Goal: Task Accomplishment & Management: Use online tool/utility

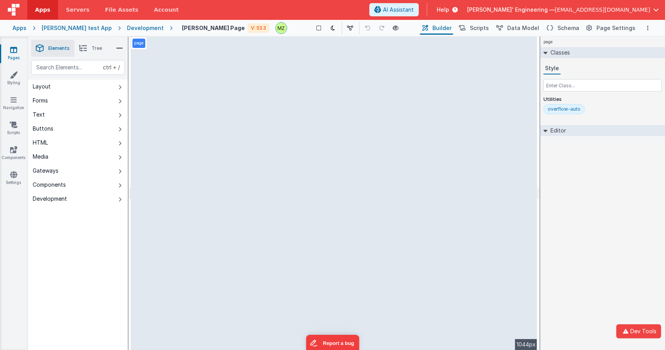
click at [133, 24] on div "Apps Charles GUI test App Development Michael Test Page V: 53.3 Show Group Outl…" at bounding box center [332, 27] width 665 height 17
click at [133, 26] on div "Development" at bounding box center [145, 28] width 37 height 8
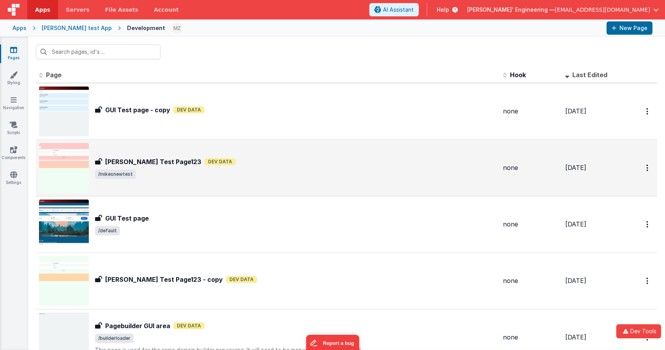
click at [145, 171] on span "/mikesnewtest" at bounding box center [296, 173] width 402 height 9
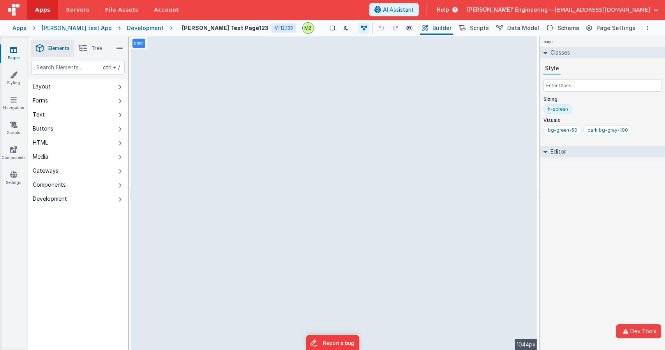
click at [189, 25] on h4 "[PERSON_NAME] Test Page123" at bounding box center [225, 28] width 86 height 6
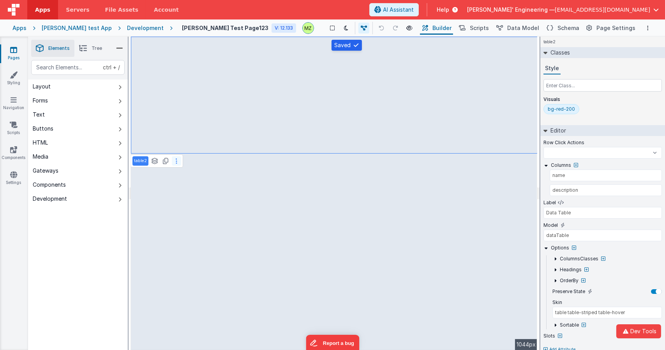
select select
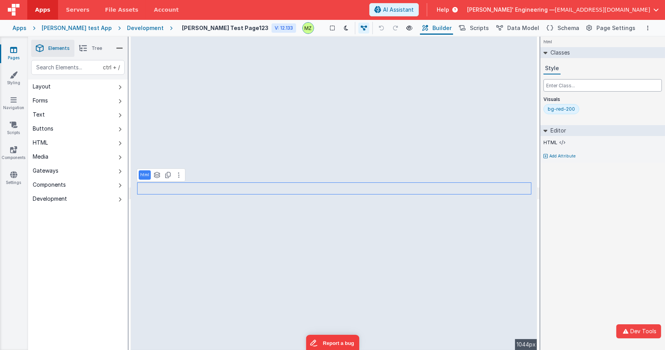
click at [565, 88] on input "text" at bounding box center [603, 85] width 118 height 12
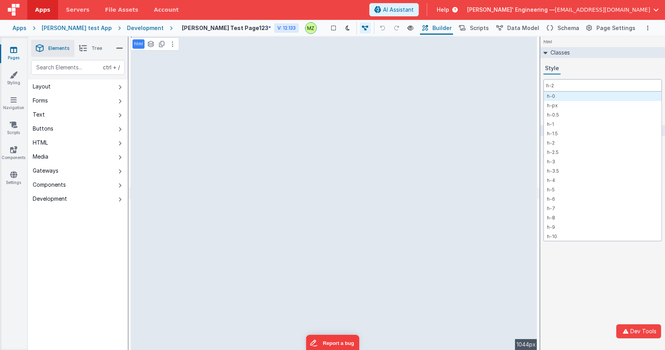
type input "h-24"
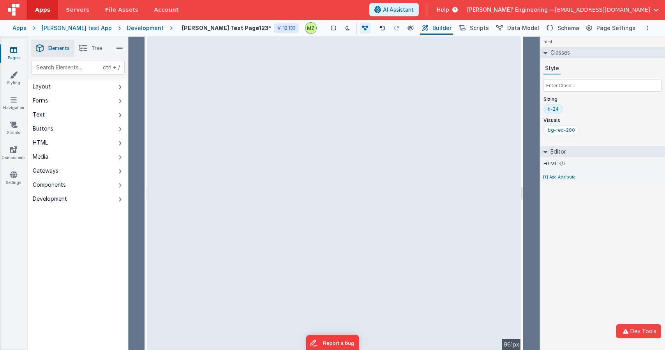
drag, startPoint x: 538, startPoint y: 139, endPoint x: 524, endPoint y: 139, distance: 14.8
click at [524, 139] on html "Dev Tools Apps Servers File Assets Account Some FUTURE Slot AI Assistant Help D…" at bounding box center [332, 175] width 665 height 350
drag, startPoint x: 522, startPoint y: 161, endPoint x: 507, endPoint y: 161, distance: 15.2
click at [507, 161] on html "Dev Tools Apps Servers File Assets Account Some FUTURE Slot AI Assistant Help D…" at bounding box center [332, 175] width 665 height 350
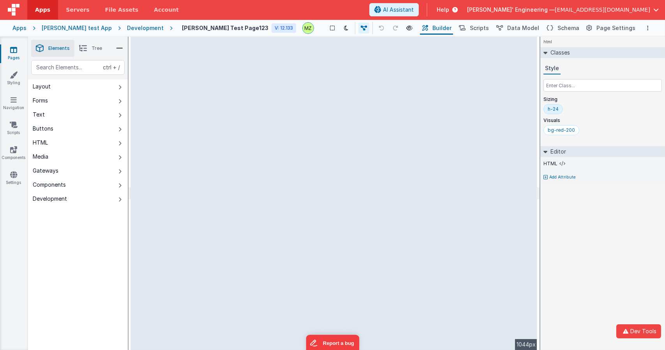
drag, startPoint x: 505, startPoint y: 166, endPoint x: 572, endPoint y: 170, distance: 67.5
click at [572, 170] on html "Dev Tools Apps Servers File Assets Account Some FUTURE Slot AI Assistant Help D…" at bounding box center [332, 175] width 665 height 350
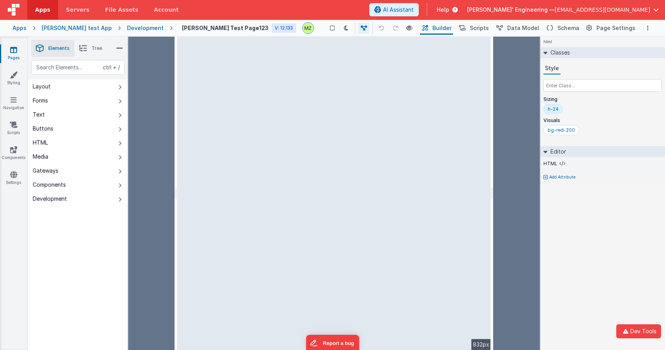
drag, startPoint x: 537, startPoint y: 142, endPoint x: 471, endPoint y: 140, distance: 66.3
click at [471, 140] on html "Dev Tools Apps Servers File Assets Account Some FUTURE Slot AI Assistant Help […" at bounding box center [332, 175] width 665 height 350
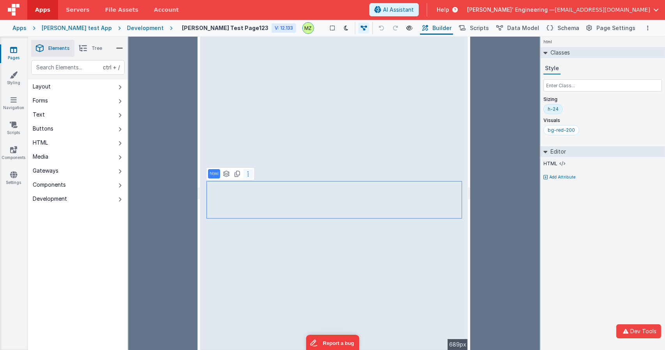
click at [247, 176] on icon at bounding box center [248, 174] width 2 height 6
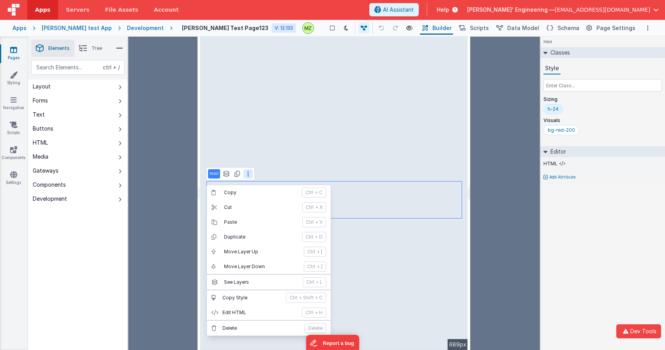
click at [247, 176] on icon at bounding box center [248, 174] width 2 height 6
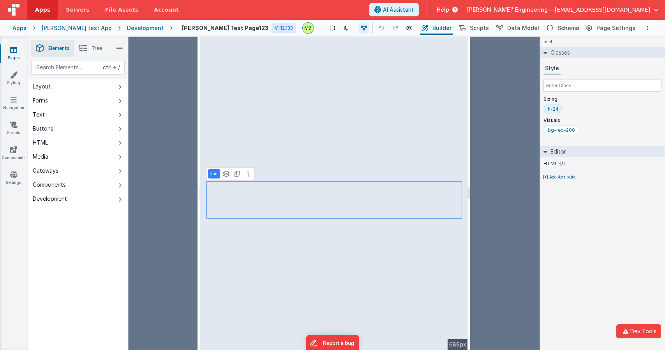
click at [95, 52] on li "Tree" at bounding box center [90, 48] width 32 height 17
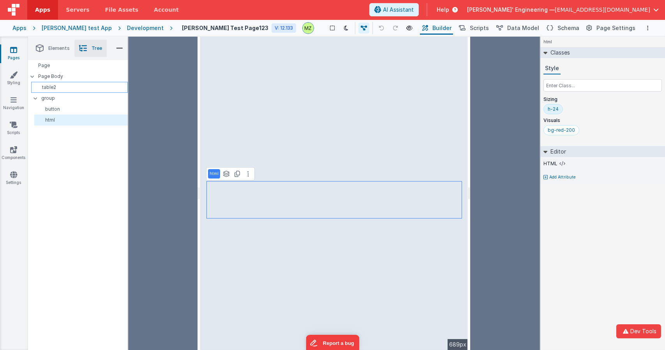
click at [55, 86] on p "table2" at bounding box center [80, 87] width 93 height 6
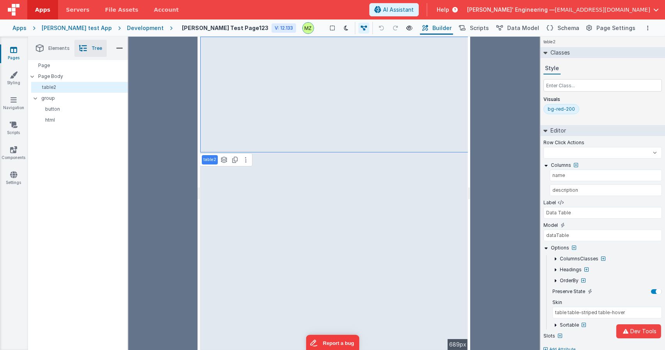
click at [44, 245] on div "Page Page Body table2 group button html" at bounding box center [78, 205] width 100 height 290
select select
type input "false ? '1' : '2'"
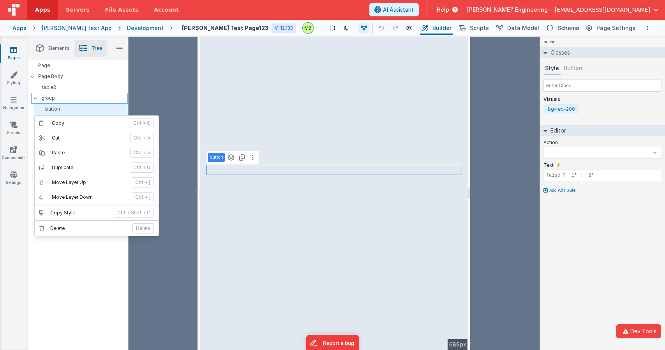
select select
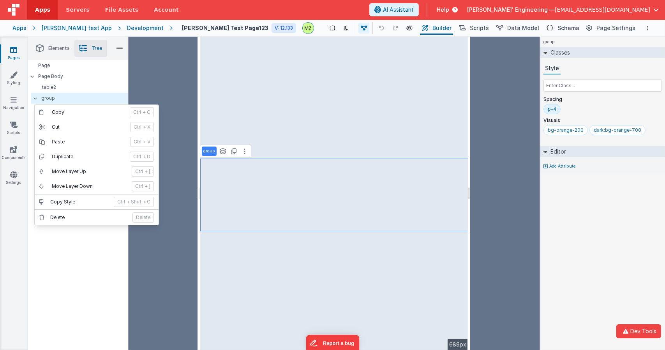
click at [44, 302] on div "Page Page Body table2 group button html" at bounding box center [78, 205] width 100 height 290
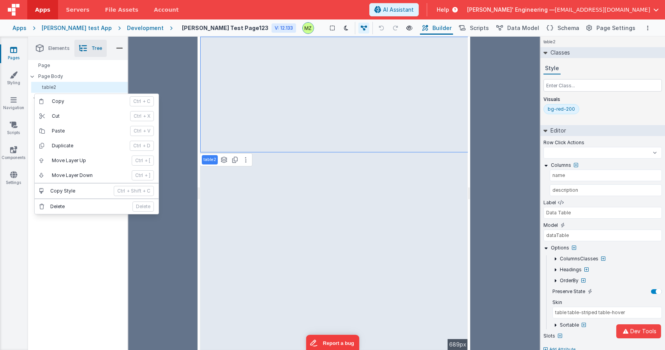
select select
click at [62, 224] on div "Page Page Body table2 group button html" at bounding box center [78, 205] width 100 height 290
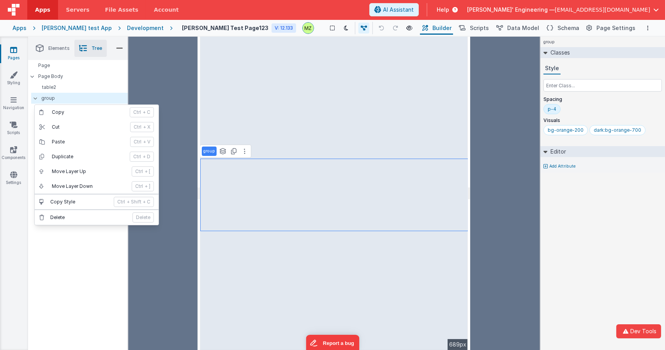
click at [66, 290] on div "Page Page Body table2 group button html" at bounding box center [78, 205] width 100 height 290
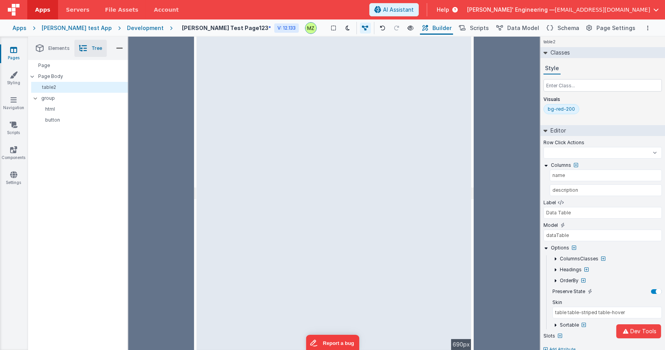
select select
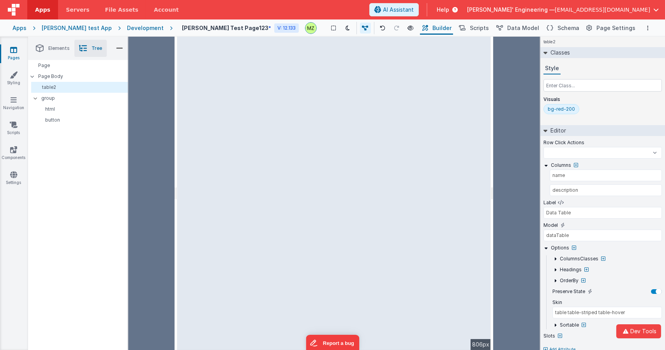
drag, startPoint x: 469, startPoint y: 198, endPoint x: 494, endPoint y: 204, distance: 25.2
click at [494, 204] on html "Dev Tools Apps Servers File Assets Account Some FUTURE Slot AI Assistant Help D…" at bounding box center [332, 175] width 665 height 350
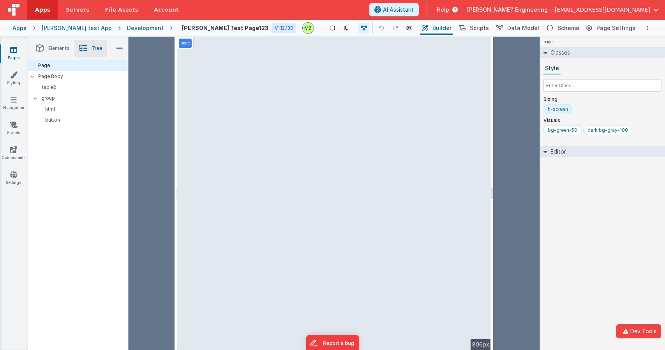
click at [610, 218] on div "page Classes Style Sizing h-screen Visuals bg-green-50 dark:bg-gray-100 Editor …" at bounding box center [602, 193] width 125 height 313
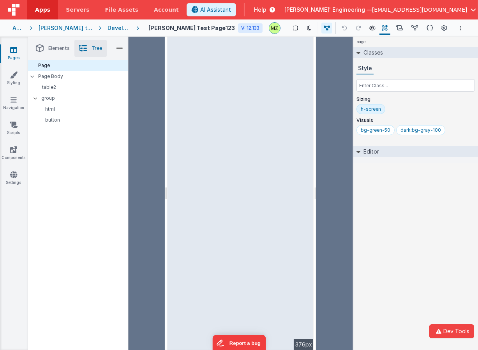
drag, startPoint x: 327, startPoint y: 139, endPoint x: 316, endPoint y: 136, distance: 10.5
click at [316, 136] on html "Dev Tools Apps Servers File Assets Account Some FUTURE Slot AI Assistant Help […" at bounding box center [239, 175] width 478 height 350
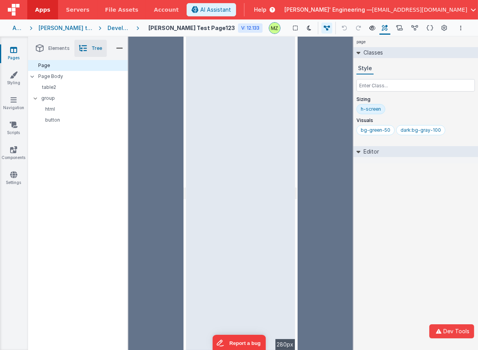
drag, startPoint x: 315, startPoint y: 150, endPoint x: 274, endPoint y: 155, distance: 40.8
click at [274, 155] on html "Dev Tools Apps Servers File Assets Account Some FUTURE Slot AI Assistant Help […" at bounding box center [239, 175] width 478 height 350
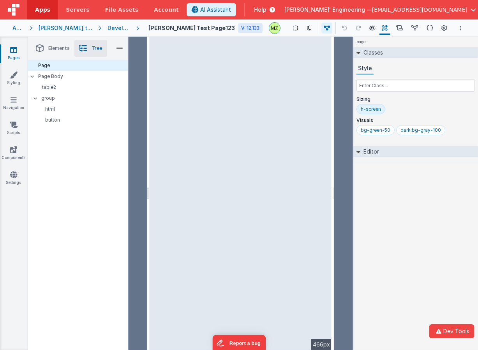
drag, startPoint x: 296, startPoint y: 168, endPoint x: 334, endPoint y: 162, distance: 38.7
click at [334, 162] on html "Dev Tools Apps Servers File Assets Account Some FUTURE Slot AI Assistant Help […" at bounding box center [239, 175] width 478 height 350
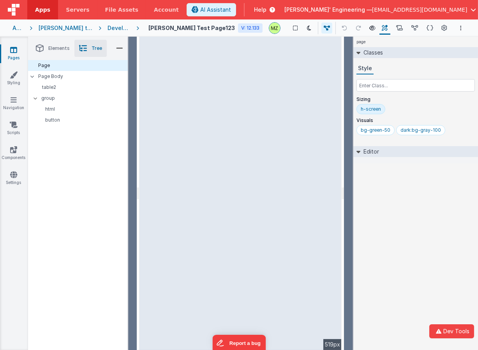
drag, startPoint x: 333, startPoint y: 160, endPoint x: 344, endPoint y: 160, distance: 11.3
click at [344, 160] on html "Dev Tools Apps Servers File Assets Account Some FUTURE Slot AI Assistant Help […" at bounding box center [239, 175] width 478 height 350
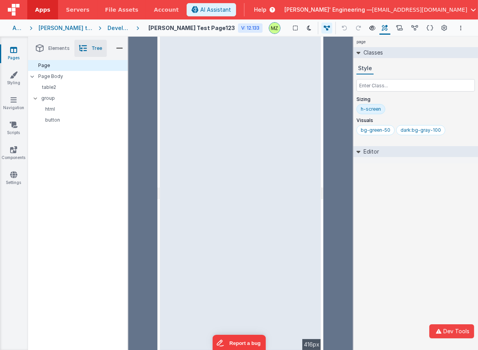
drag, startPoint x: 342, startPoint y: 151, endPoint x: 323, endPoint y: 149, distance: 19.5
click at [323, 149] on html "Dev Tools Apps Servers File Assets Account Some FUTURE Slot AI Assistant Help […" at bounding box center [239, 175] width 478 height 350
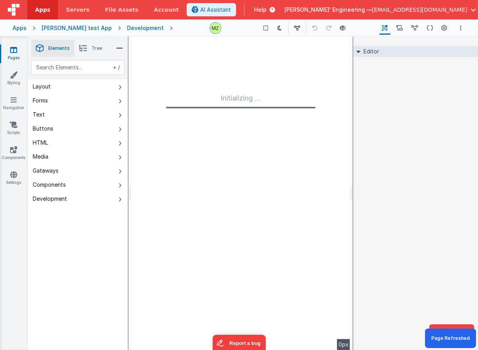
click at [277, 157] on div "Initializing ..." at bounding box center [240, 193] width 219 height 313
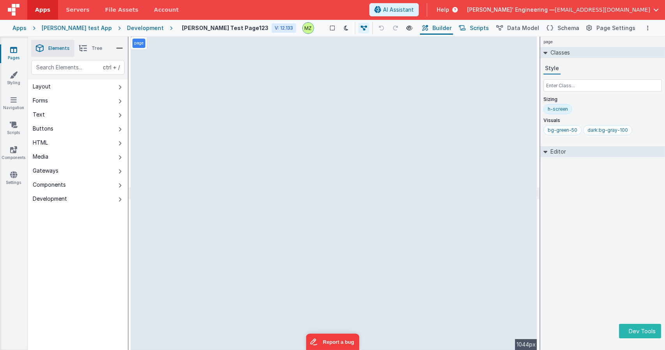
click at [485, 31] on span "Scripts" at bounding box center [479, 28] width 19 height 8
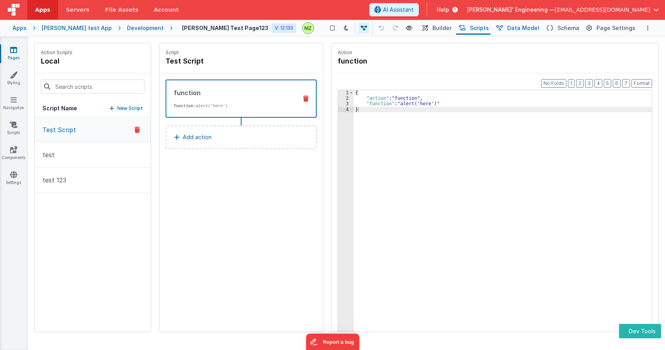
click at [514, 32] on button "Data Model" at bounding box center [517, 27] width 47 height 13
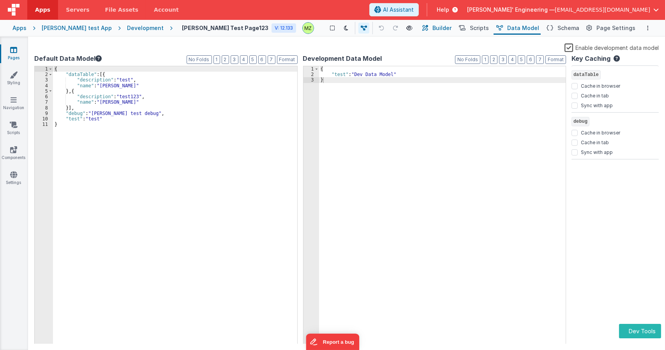
click at [452, 31] on span "Builder" at bounding box center [441, 28] width 19 height 8
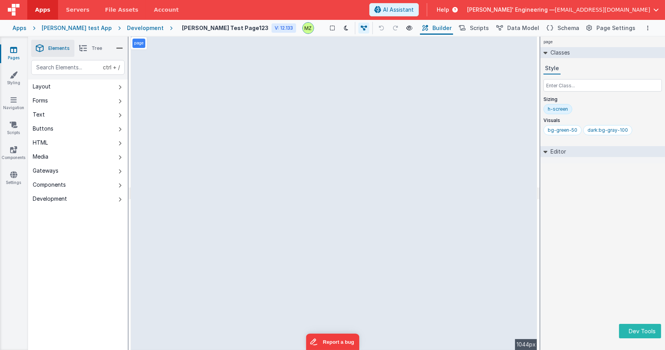
click at [127, 29] on div "Development" at bounding box center [145, 28] width 37 height 8
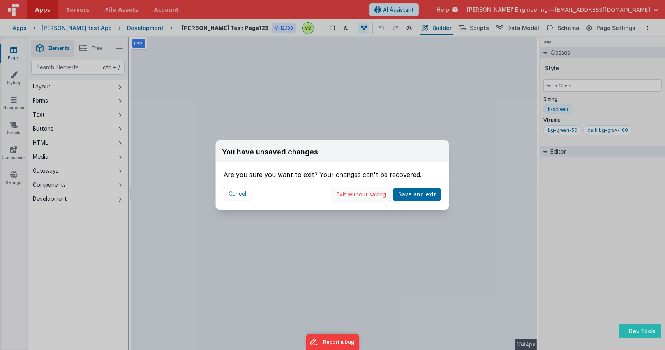
click at [367, 198] on button "Exit without saving" at bounding box center [362, 194] width 60 height 15
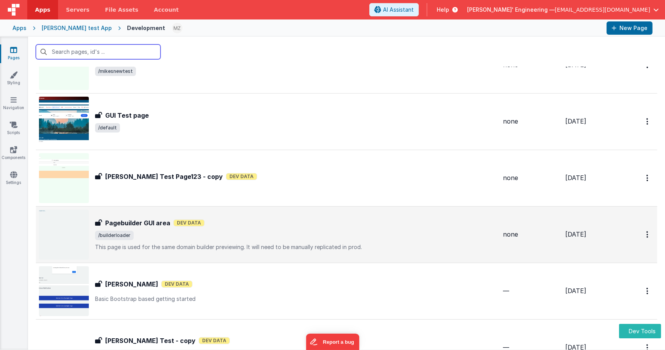
scroll to position [103, 0]
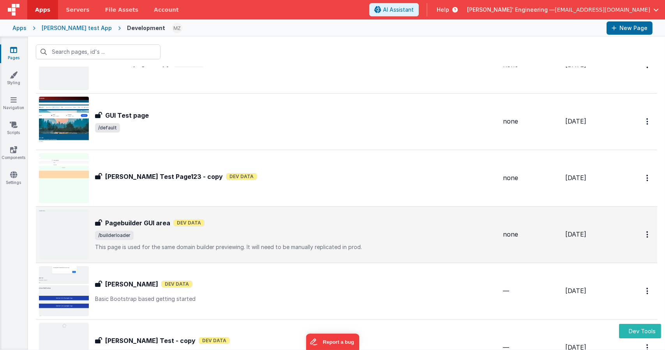
click at [188, 239] on span "/builderloader" at bounding box center [296, 235] width 402 height 9
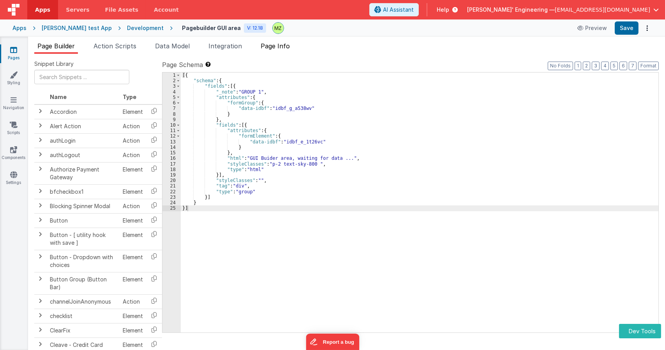
click at [270, 48] on span "Page Info" at bounding box center [275, 46] width 29 height 8
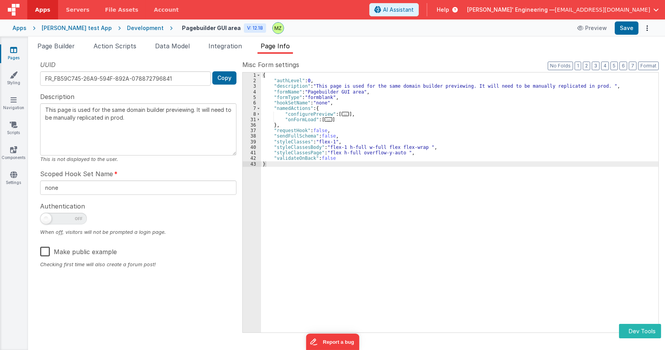
click at [327, 120] on span "..." at bounding box center [329, 119] width 8 height 4
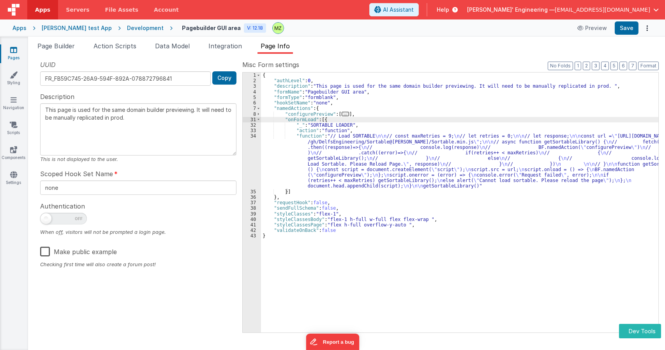
click at [345, 114] on span "..." at bounding box center [346, 114] width 8 height 4
click at [342, 115] on span "..." at bounding box center [346, 114] width 8 height 4
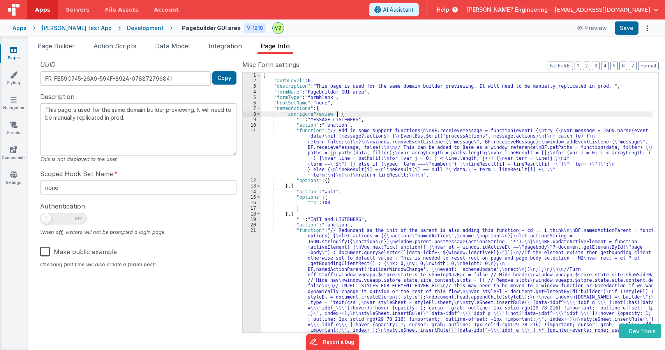
click at [335, 141] on div "{ "authLevel" : 0 , "description" : "This page is used for the same domain buil…" at bounding box center [457, 343] width 392 height 542
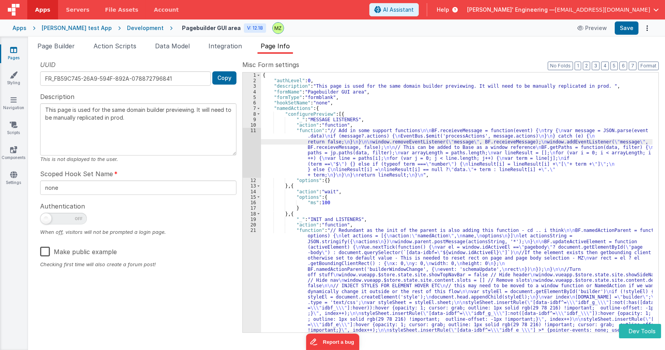
click at [303, 263] on div "{ "authLevel" : 0 , "description" : "This page is used for the same domain buil…" at bounding box center [457, 343] width 392 height 542
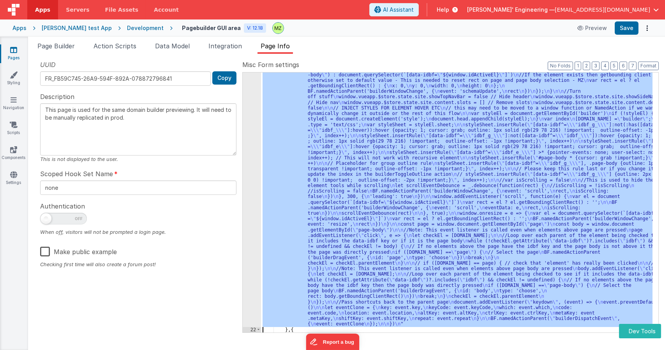
scroll to position [178, 0]
click at [254, 233] on div "21" at bounding box center [252, 188] width 18 height 277
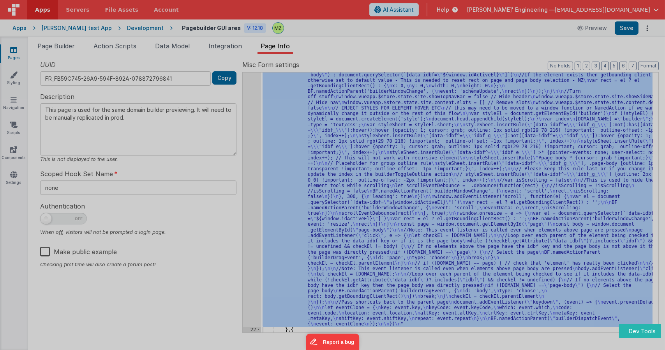
click at [254, 233] on div at bounding box center [332, 175] width 665 height 350
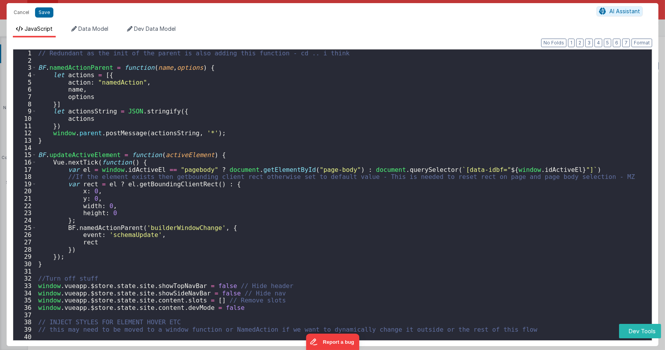
click at [205, 237] on div "// Redundant as the init of the parent is also adding this function - cd .. i t…" at bounding box center [341, 201] width 609 height 304
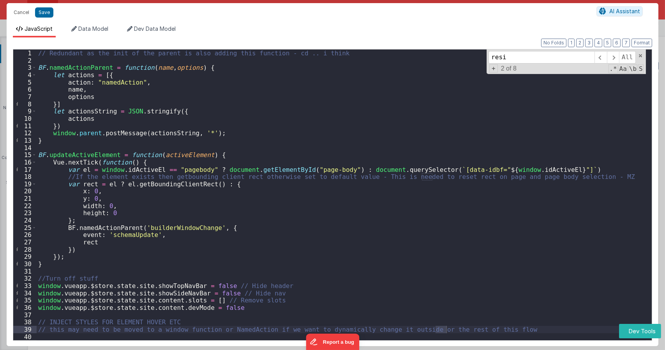
scroll to position [582, 0]
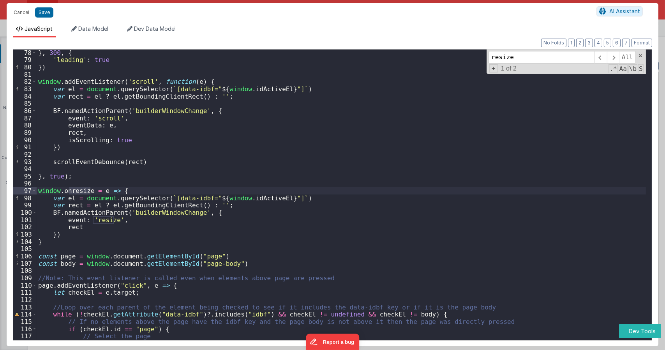
type input "resize"
click at [167, 212] on div "} , 300 , { 'leading' : true }) window . addEventListener ( 'scroll' , function…" at bounding box center [341, 201] width 609 height 304
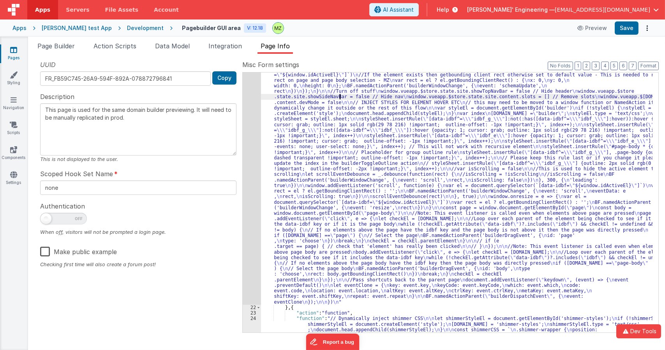
click at [339, 99] on div ""function" : "// Redundant as the init of the parent is also adding this functi…" at bounding box center [457, 354] width 392 height 609
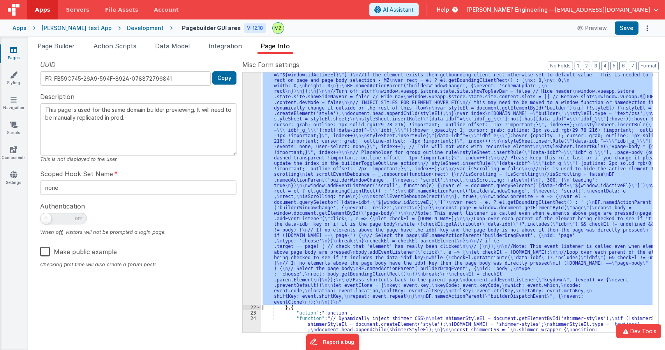
click at [251, 96] on div "21" at bounding box center [252, 177] width 18 height 255
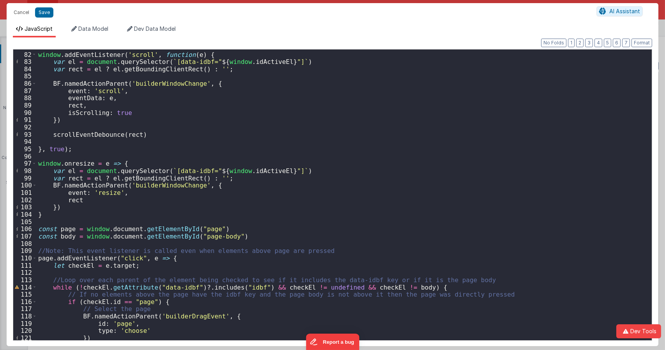
scroll to position [604, 0]
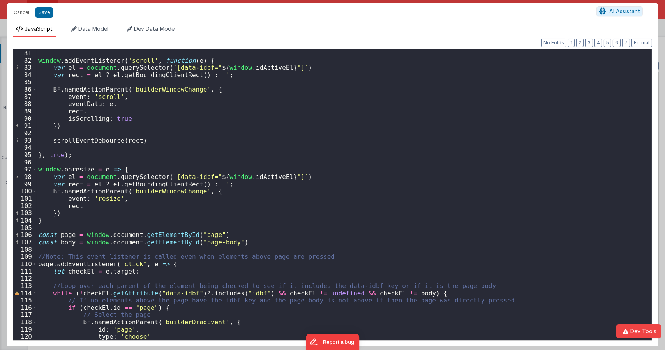
click at [211, 110] on div "window . addEventListener ( 'scroll' , function ( e ) { var el = document . que…" at bounding box center [341, 201] width 609 height 305
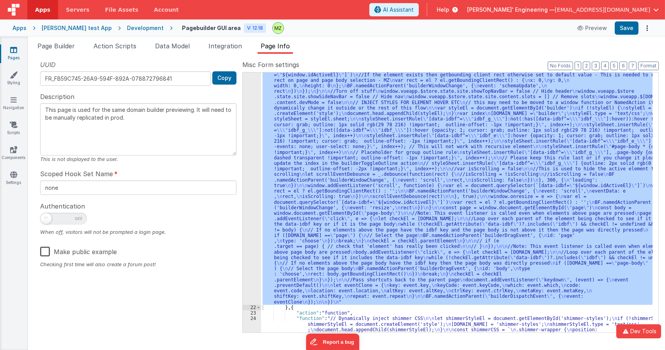
click at [435, 193] on div ""function" : "// Redundant as the init of the parent is also adding this functi…" at bounding box center [457, 202] width 392 height 260
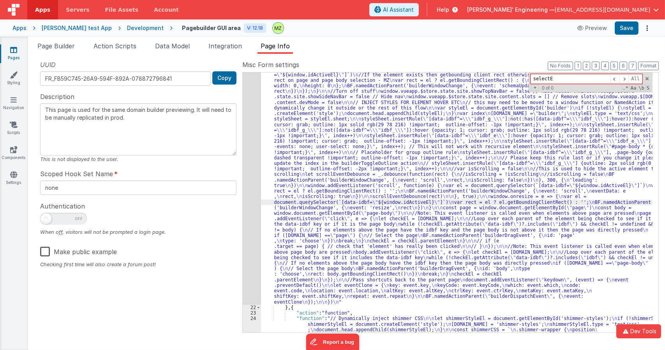
type input "selectEl"
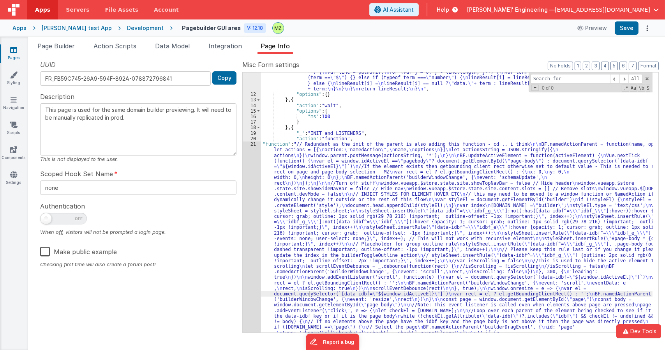
scroll to position [0, 0]
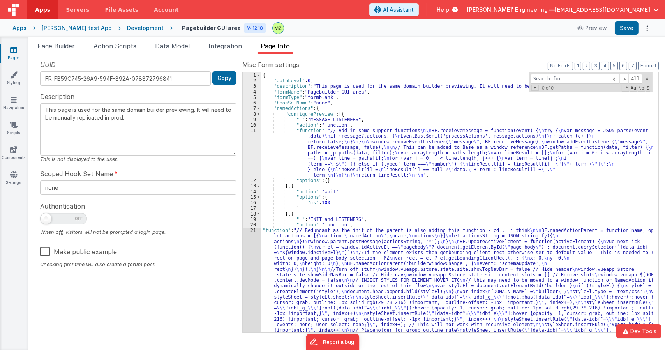
click at [338, 149] on div "{ "authLevel" : 0 , "description" : "This page is used for the same domain buil…" at bounding box center [457, 332] width 392 height 520
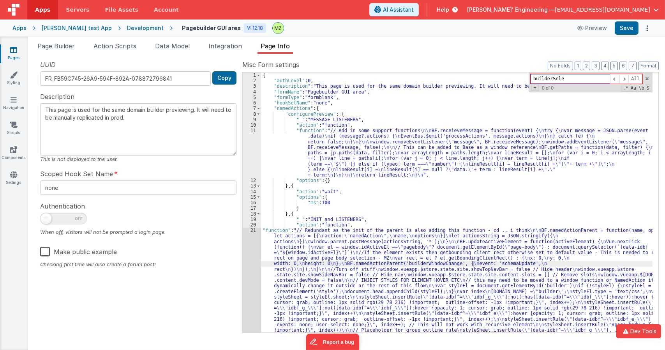
type input "builderSelec"
type input "s"
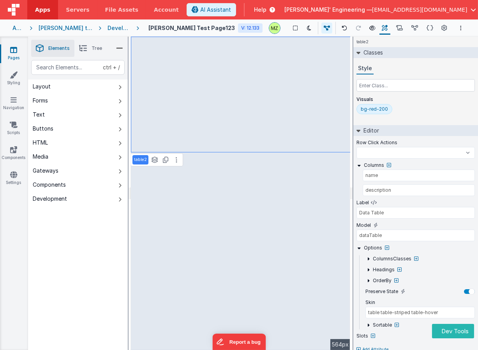
select select
type input "false ? '1' : '2'"
select select
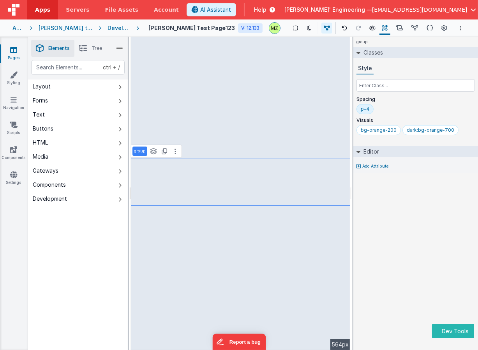
drag, startPoint x: 351, startPoint y: 98, endPoint x: 334, endPoint y: 101, distance: 17.4
click at [334, 101] on html "Dev Tools Apps Servers File Assets Account Some FUTURE Slot AI Assistant Help […" at bounding box center [239, 175] width 478 height 350
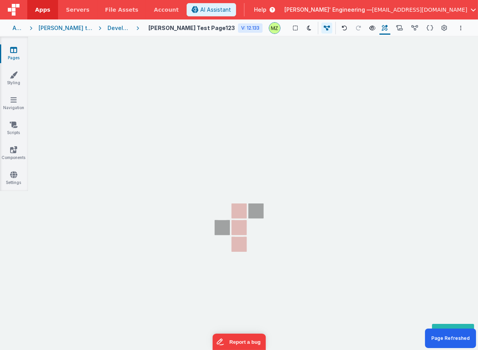
click at [329, 221] on section "Pages Styling Navigation Scripts Components Settings" at bounding box center [239, 201] width 478 height 329
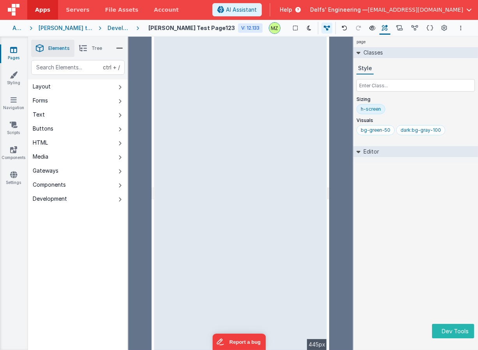
drag, startPoint x: 351, startPoint y: 182, endPoint x: 330, endPoint y: 180, distance: 21.9
click at [330, 180] on html "Dev Tools Apps Servers File Assets Account Some FUTURE Slot AI Assistant Help […" at bounding box center [239, 175] width 478 height 350
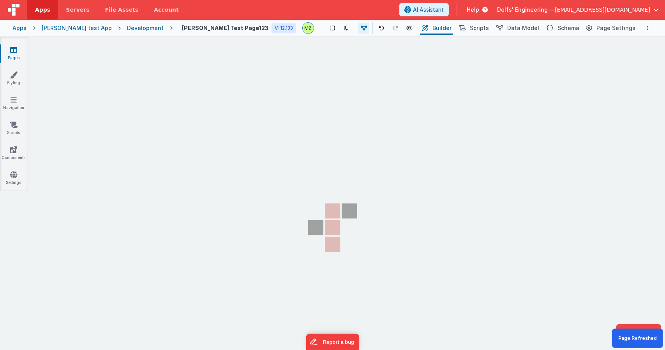
click at [180, 125] on section "Pages Styling Navigation Scripts Components Settings" at bounding box center [332, 201] width 665 height 329
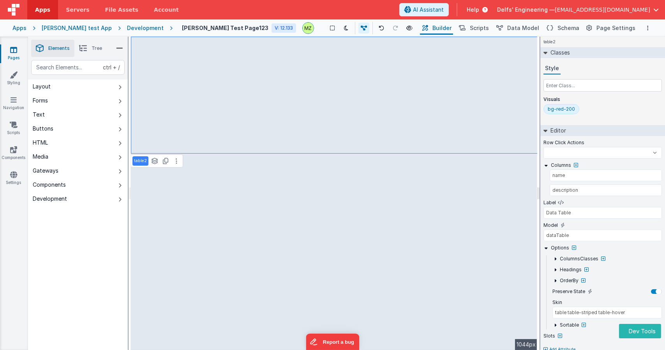
click at [539, 169] on div at bounding box center [538, 193] width 3 height 313
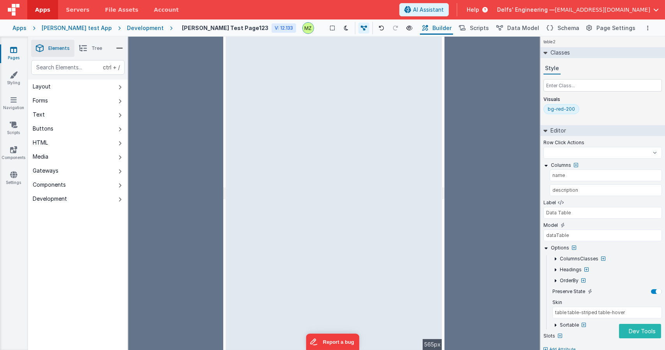
drag, startPoint x: 539, startPoint y: 193, endPoint x: 445, endPoint y: 171, distance: 96.4
click at [445, 171] on html "Dev Tools Apps Servers File Assets Account Some FUTURE Slot AI Assistant Help D…" at bounding box center [332, 175] width 665 height 350
select select
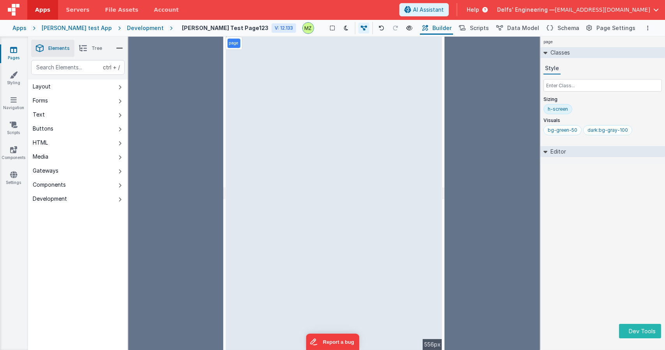
click at [384, 173] on div "page --> 556px" at bounding box center [334, 193] width 217 height 313
click at [398, 185] on div "page --> 556px" at bounding box center [334, 193] width 217 height 313
click at [245, 189] on div "page --> 556px" at bounding box center [334, 193] width 217 height 313
click at [332, 144] on div "page --> 556px" at bounding box center [334, 193] width 217 height 313
click at [557, 133] on div "bg-green-50" at bounding box center [563, 130] width 30 height 6
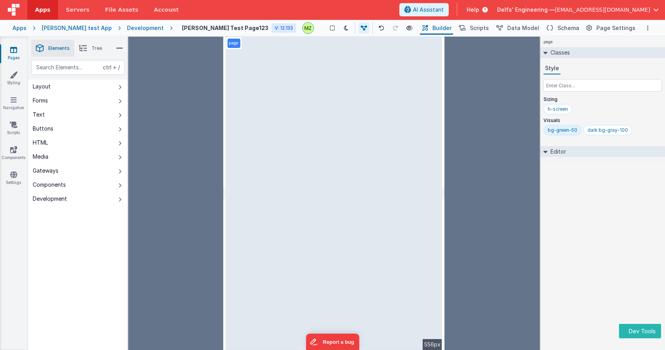
click at [288, 143] on div "page --> 556px" at bounding box center [334, 193] width 217 height 313
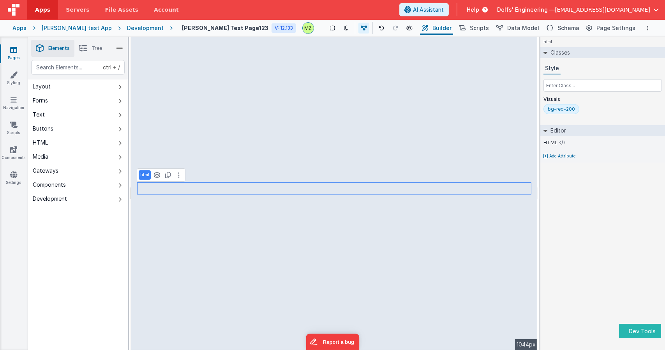
drag, startPoint x: 538, startPoint y: 166, endPoint x: 502, endPoint y: 160, distance: 36.8
click at [502, 160] on html "Dev Tools Apps Servers File Assets Account Some FUTURE Slot AI Assistant Help […" at bounding box center [332, 175] width 665 height 350
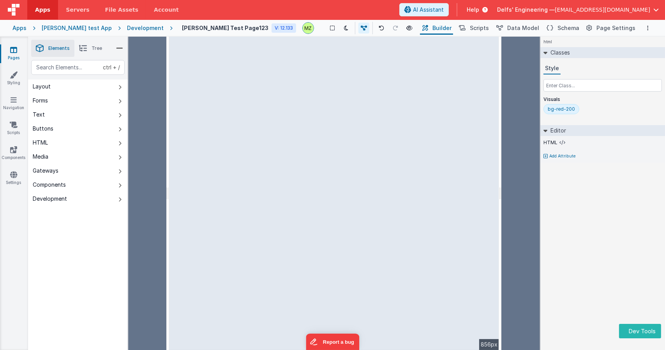
click at [500, 160] on html "Dev Tools Apps Servers File Assets Account Some FUTURE Slot AI Assistant Help D…" at bounding box center [332, 175] width 665 height 350
click at [500, 160] on div at bounding box center [500, 193] width 3 height 313
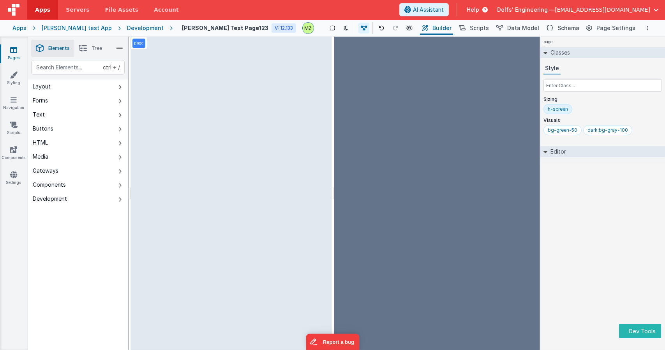
click at [330, 170] on div "page --> 856px" at bounding box center [231, 193] width 201 height 313
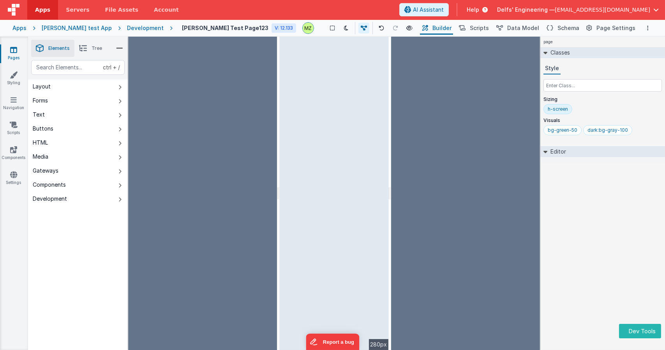
drag, startPoint x: 333, startPoint y: 175, endPoint x: 365, endPoint y: 176, distance: 32.0
click at [365, 176] on html "Dev Tools Apps Servers File Assets Account Some FUTURE Slot AI Assistant Help D…" at bounding box center [332, 175] width 665 height 350
click at [369, 177] on html "Dev Tools Apps Servers File Assets Account Some FUTURE Slot AI Assistant Help D…" at bounding box center [332, 175] width 665 height 350
drag, startPoint x: 369, startPoint y: 177, endPoint x: 426, endPoint y: 189, distance: 58.1
click at [426, 189] on div "page --> 280px" at bounding box center [334, 193] width 411 height 313
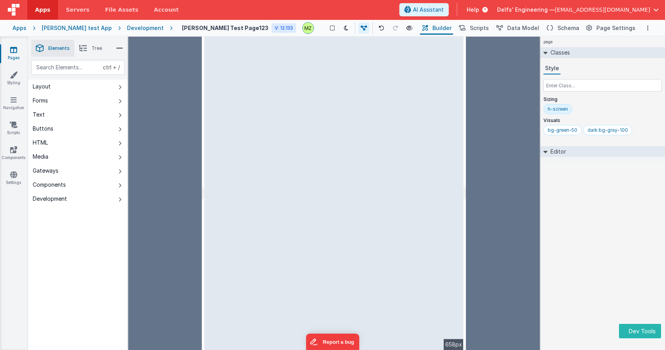
drag, startPoint x: 388, startPoint y: 189, endPoint x: 468, endPoint y: 193, distance: 80.3
click at [468, 193] on html "Dev Tools Apps Servers File Assets Account Some FUTURE Slot AI Assistant Help D…" at bounding box center [332, 175] width 665 height 350
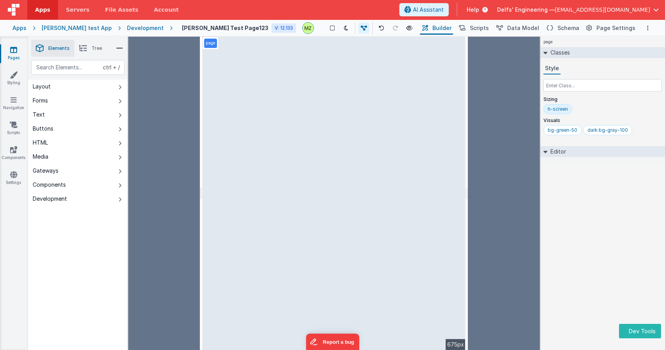
click at [372, 185] on div "page --> 675px" at bounding box center [334, 193] width 263 height 313
click at [384, 192] on div "page --> 675px" at bounding box center [334, 193] width 263 height 313
click at [560, 206] on div "page Classes Style Sizing h-screen Visuals bg-green-50 dark:bg-gray-100 Editor …" at bounding box center [602, 193] width 125 height 313
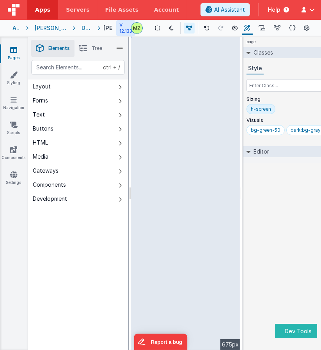
click at [296, 177] on div "page Classes Style Sizing h-screen Visuals bg-green-50 dark:bg-gray-100 Editor …" at bounding box center [305, 193] width 125 height 313
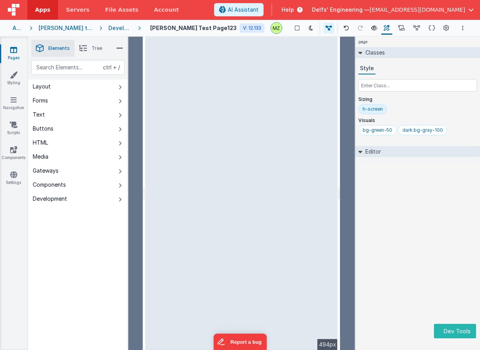
drag, startPoint x: 354, startPoint y: 104, endPoint x: 340, endPoint y: 108, distance: 14.2
click at [320, 108] on html "Dev Tools Apps Servers File Assets Account Some FUTURE Slot AI Assistant Help […" at bounding box center [240, 175] width 480 height 350
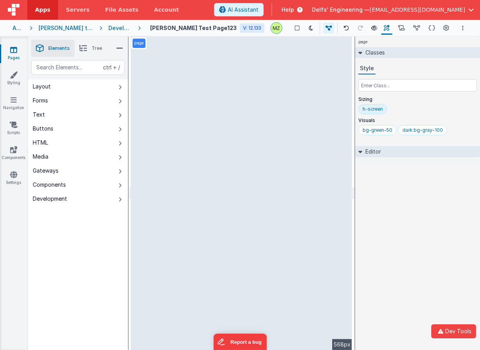
click at [320, 225] on div "page Classes Style Sizing h-screen Visuals bg-green-50 dark:bg-gray-100 Editor …" at bounding box center [417, 193] width 125 height 313
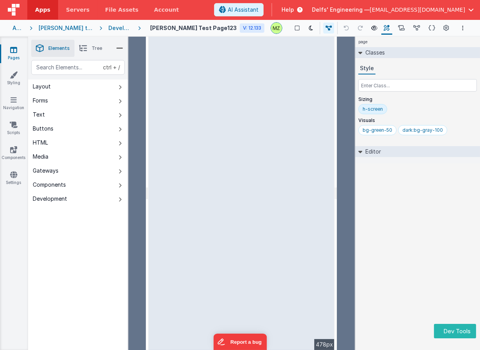
drag, startPoint x: 353, startPoint y: 202, endPoint x: 335, endPoint y: 197, distance: 19.0
click at [335, 197] on html "Dev Tools Apps Servers File Assets Account Some FUTURE Slot AI Assistant Help […" at bounding box center [240, 175] width 480 height 350
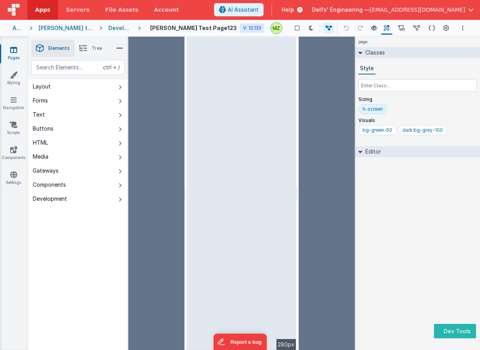
drag, startPoint x: 334, startPoint y: 159, endPoint x: 295, endPoint y: 169, distance: 39.8
click at [295, 169] on html "Dev Tools Apps Servers File Assets Account Some FUTURE Slot AI Assistant Help […" at bounding box center [240, 175] width 480 height 350
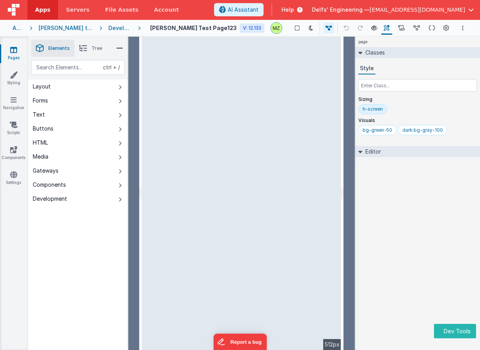
drag, startPoint x: 351, startPoint y: 164, endPoint x: 339, endPoint y: 166, distance: 13.1
click at [339, 166] on html "Dev Tools Apps Servers File Assets Account Some FUTURE Slot AI Assistant Help […" at bounding box center [240, 175] width 480 height 350
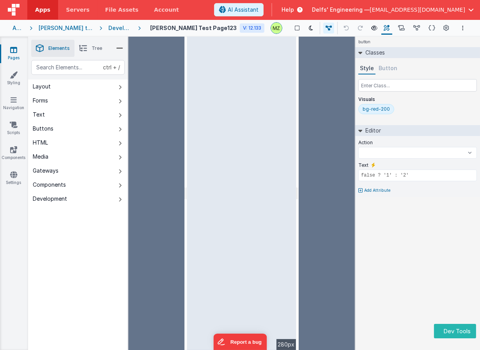
select select
drag, startPoint x: 337, startPoint y: 175, endPoint x: 297, endPoint y: 173, distance: 40.6
click at [297, 173] on html "Dev Tools Apps Servers File Assets Account Some FUTURE Slot AI Assistant Help D…" at bounding box center [240, 175] width 480 height 350
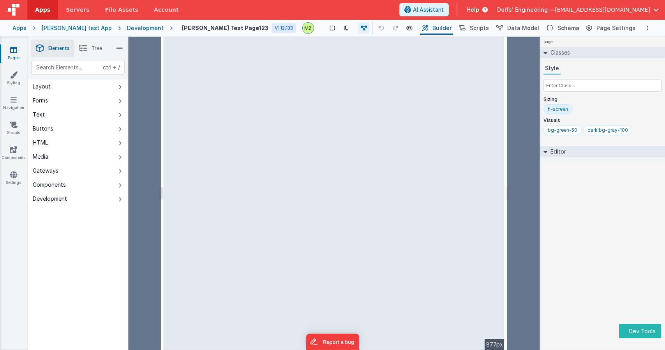
drag, startPoint x: 433, startPoint y: 145, endPoint x: 507, endPoint y: 164, distance: 76.4
click at [479, 164] on html "Dev Tools Apps Servers File Assets Account Some FUTURE Slot AI Assistant Help D…" at bounding box center [332, 175] width 665 height 350
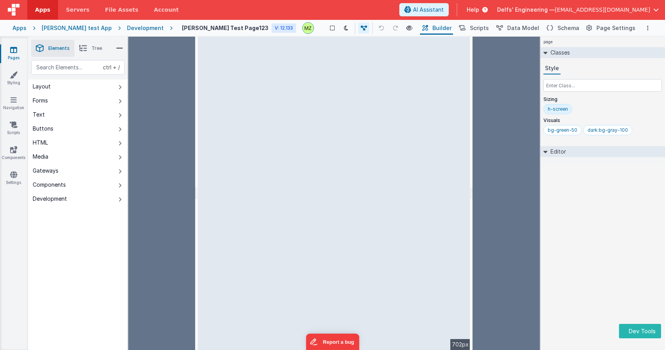
drag, startPoint x: 506, startPoint y: 162, endPoint x: 473, endPoint y: 166, distance: 33.4
click at [473, 166] on html "Dev Tools Apps Servers File Assets Account Some FUTURE Slot AI Assistant Help […" at bounding box center [332, 175] width 665 height 350
drag, startPoint x: 471, startPoint y: 171, endPoint x: 430, endPoint y: 169, distance: 41.0
click at [430, 169] on html "Dev Tools Apps Servers File Assets Account Some FUTURE Slot AI Assistant Help […" at bounding box center [332, 175] width 665 height 350
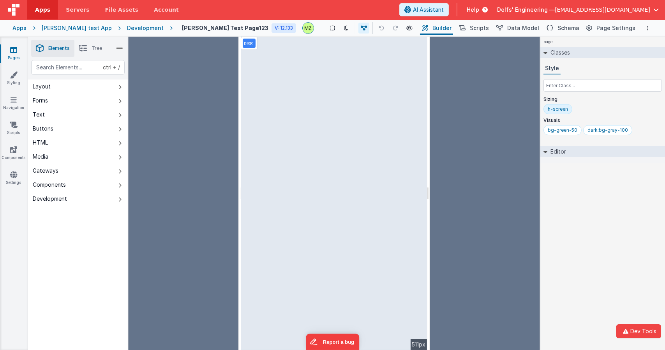
click at [228, 137] on div at bounding box center [184, 193] width 110 height 313
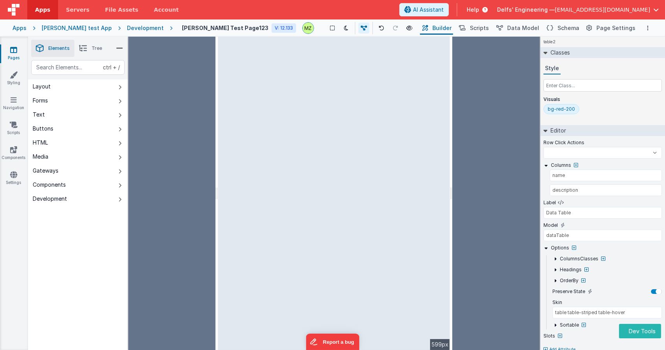
drag, startPoint x: 539, startPoint y: 165, endPoint x: 452, endPoint y: 173, distance: 86.9
click at [452, 173] on html "Dev Tools Apps Servers File Assets Account Some FUTURE Slot AI Assistant Help D…" at bounding box center [332, 175] width 665 height 350
select select
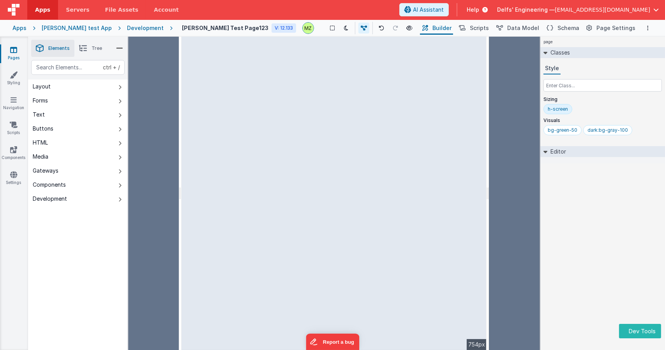
drag, startPoint x: 451, startPoint y: 175, endPoint x: 493, endPoint y: 179, distance: 42.3
click at [493, 179] on html "Dev Tools Apps Servers File Assets Account Some FUTURE Slot AI Assistant Help D…" at bounding box center [332, 175] width 665 height 350
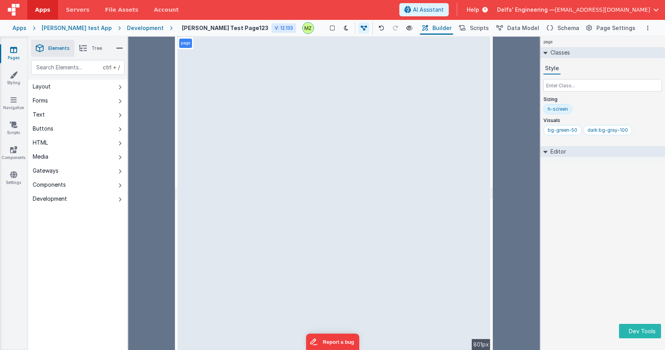
click at [402, 175] on div "page --> 801px" at bounding box center [334, 193] width 313 height 313
click at [198, 184] on div "page --> 801px" at bounding box center [334, 193] width 313 height 313
click at [507, 103] on div at bounding box center [516, 193] width 47 height 313
click at [236, 168] on div "page --> 801px" at bounding box center [334, 193] width 313 height 313
click at [572, 185] on div "page Classes Style Sizing h-screen Visuals bg-green-50 dark:bg-gray-100 Editor …" at bounding box center [602, 193] width 125 height 313
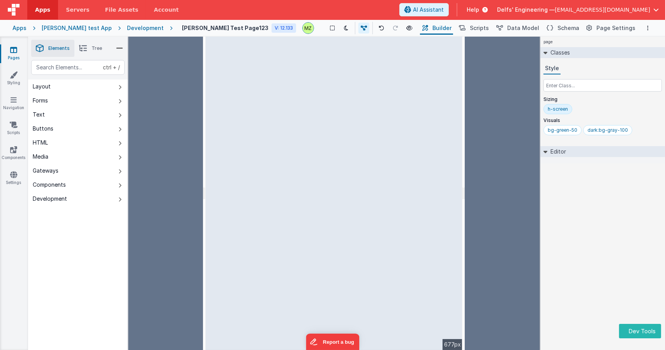
drag, startPoint x: 538, startPoint y: 166, endPoint x: 436, endPoint y: 172, distance: 102.2
click at [436, 172] on html "Dev Tools Apps Servers File Assets Account Some FUTURE Slot AI Assistant Help […" at bounding box center [332, 175] width 665 height 350
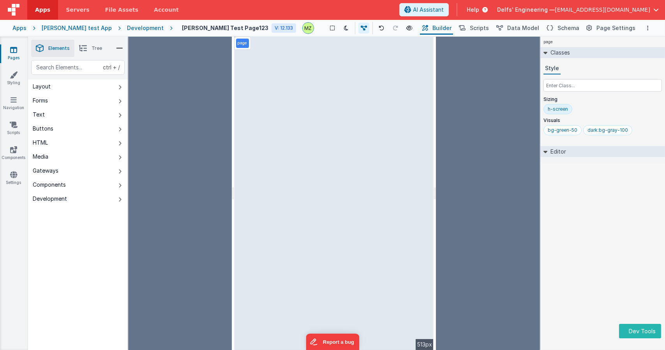
click at [314, 176] on div "page --> 513px" at bounding box center [334, 193] width 199 height 313
click at [311, 167] on div "page --> 513px" at bounding box center [334, 193] width 199 height 313
click at [340, 133] on div "page --> 513px" at bounding box center [334, 193] width 199 height 313
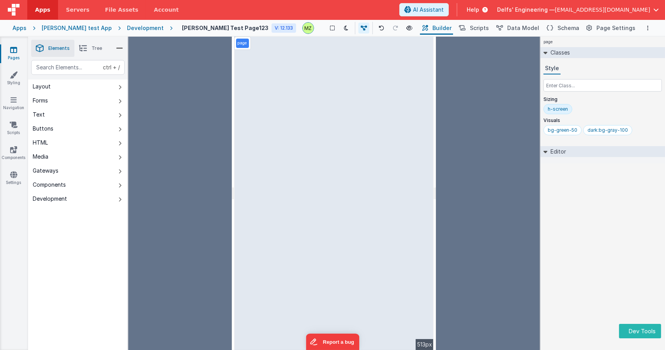
click at [340, 133] on div "page --> 513px" at bounding box center [334, 193] width 199 height 313
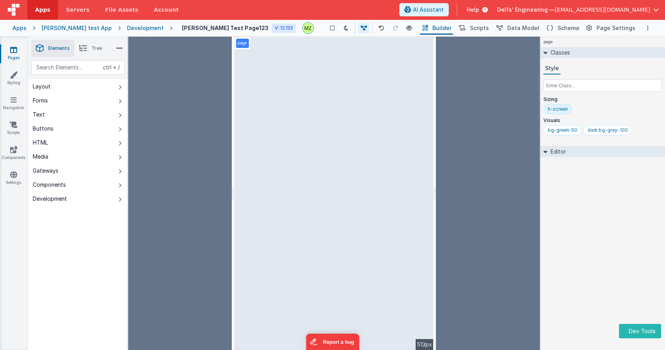
click at [328, 68] on div "page --> 513px" at bounding box center [334, 193] width 199 height 313
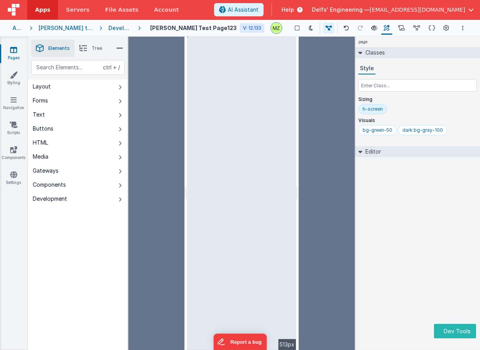
click at [443, 238] on div "page Classes Style Sizing h-screen Visuals bg-green-50 dark:bg-gray-100 Editor …" at bounding box center [417, 193] width 125 height 313
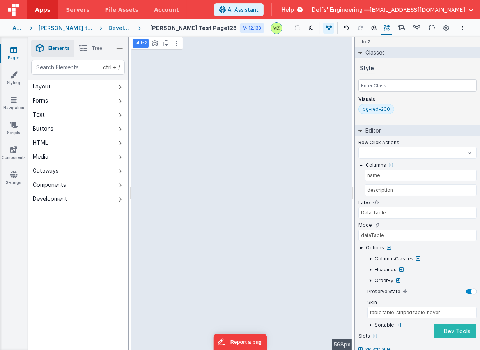
select select
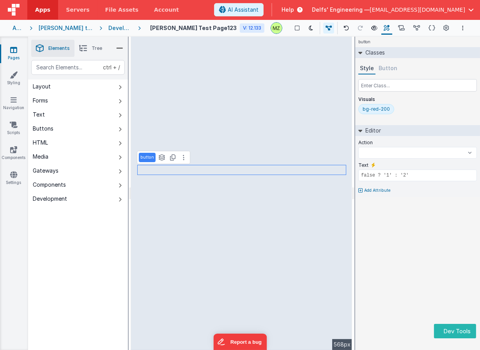
click at [95, 48] on span "Tree" at bounding box center [97, 48] width 11 height 6
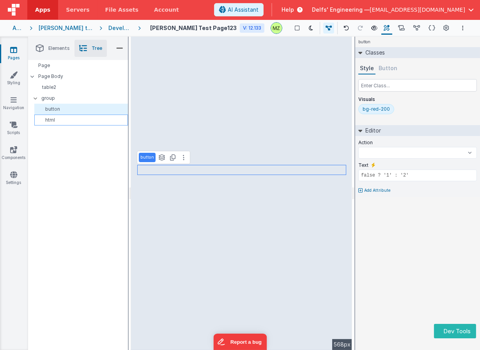
select select
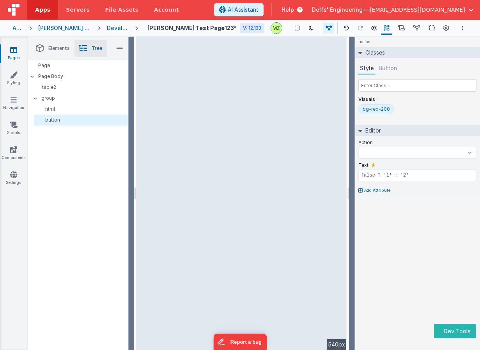
select select
click at [349, 206] on html "Dev Tools Apps Servers File Assets Account Some FUTURE Slot AI Assistant Help […" at bounding box center [240, 175] width 480 height 350
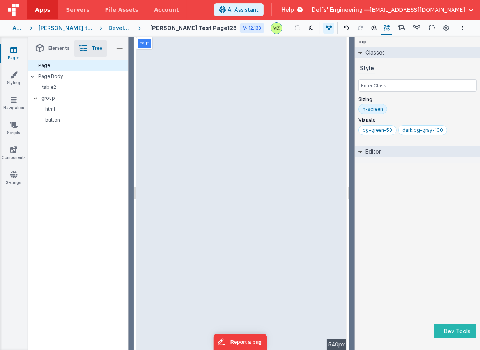
click at [221, 186] on div "page --> 540px" at bounding box center [241, 193] width 210 height 313
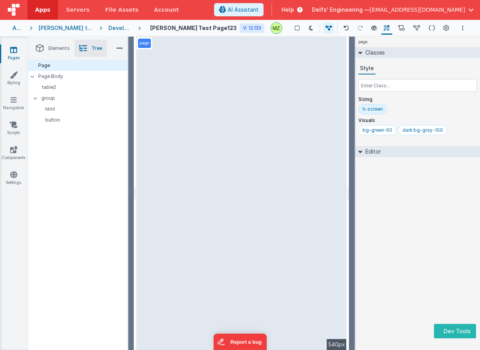
click at [221, 186] on div "page --> 540px" at bounding box center [241, 193] width 210 height 313
click at [225, 170] on div "page --> 540px" at bounding box center [241, 193] width 210 height 313
drag, startPoint x: 347, startPoint y: 173, endPoint x: 335, endPoint y: 171, distance: 12.2
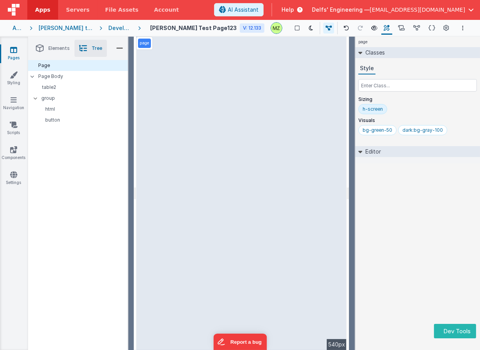
click at [335, 171] on html "Dev Tools Apps Servers File Assets Account Some FUTURE Slot AI Assistant Help […" at bounding box center [240, 175] width 480 height 350
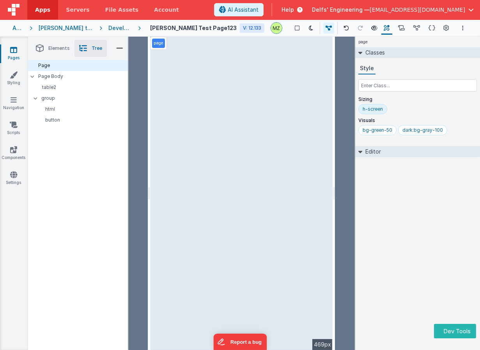
click at [230, 119] on div "page --> 469px" at bounding box center [241, 193] width 182 height 313
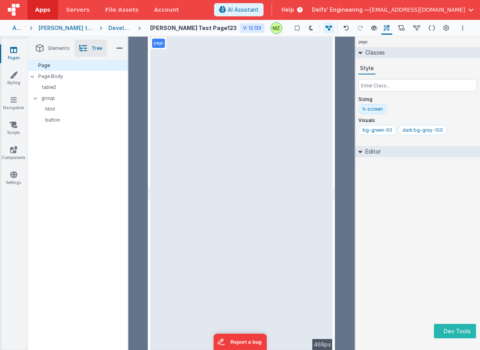
click at [229, 157] on div "page --> 469px" at bounding box center [241, 193] width 182 height 313
click at [388, 194] on div "page Classes Style Sizing h-screen Visuals bg-green-50 dark:bg-gray-100 Editor …" at bounding box center [417, 193] width 125 height 313
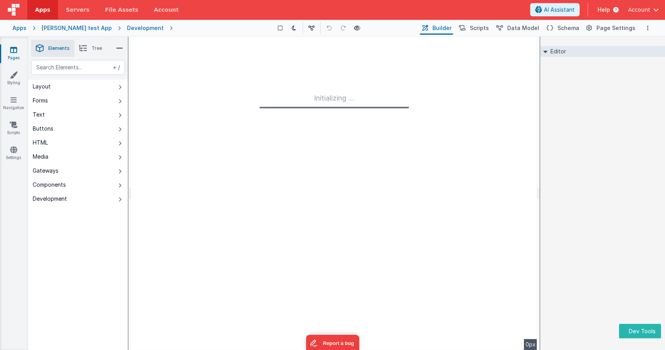
click at [127, 31] on div "Development" at bounding box center [145, 28] width 37 height 8
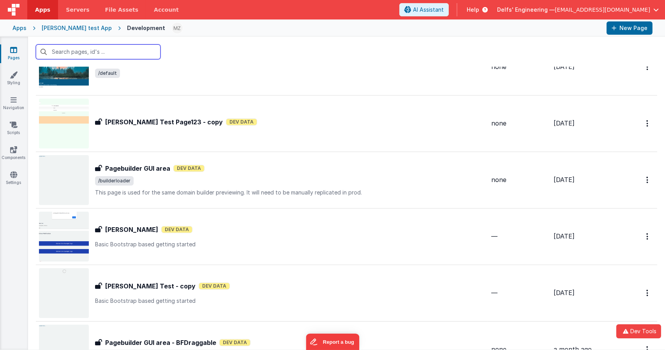
scroll to position [159, 0]
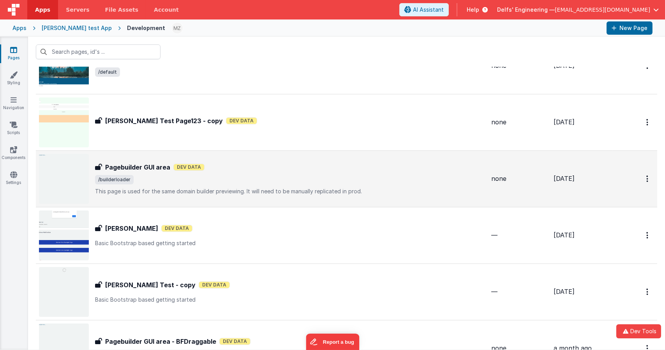
click at [150, 176] on span "/builderloader" at bounding box center [290, 179] width 390 height 9
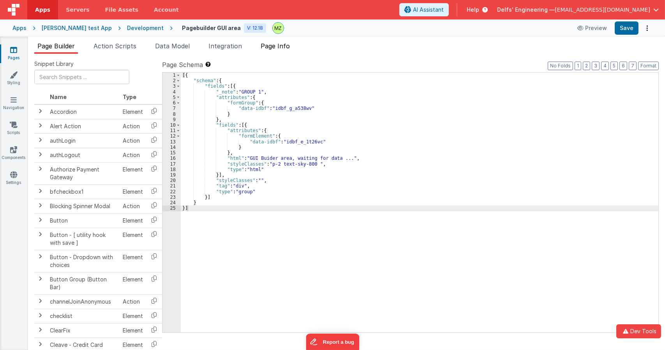
click at [290, 48] on span "Page Info" at bounding box center [275, 46] width 29 height 8
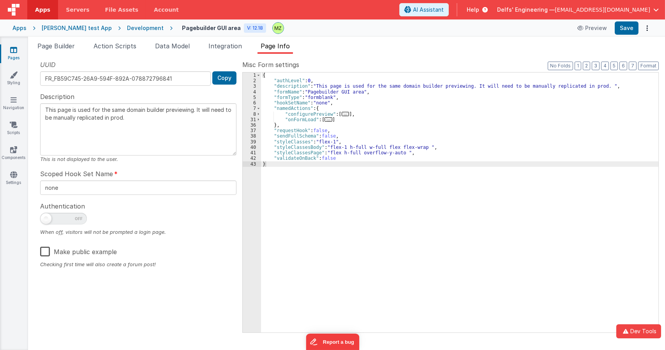
click at [342, 115] on span "..." at bounding box center [346, 114] width 8 height 4
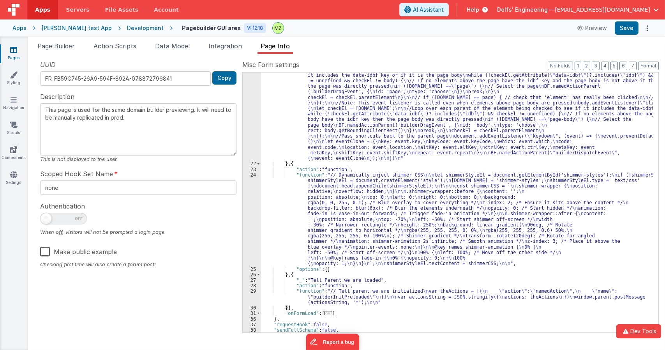
scroll to position [356, 0]
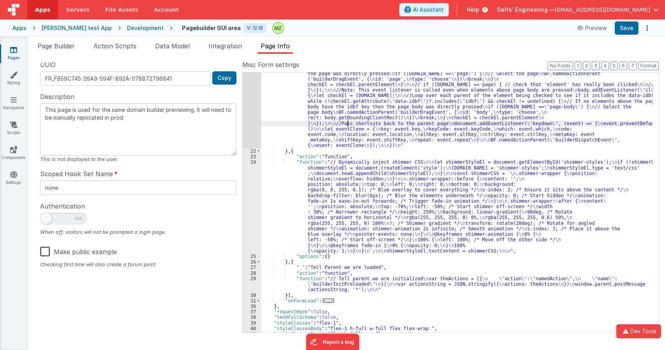
click at [347, 123] on div ""function" : "// Redundant as the init of the parent is also adding this functi…" at bounding box center [457, 142] width 392 height 542
click at [254, 102] on div "21" at bounding box center [252, 9] width 18 height 277
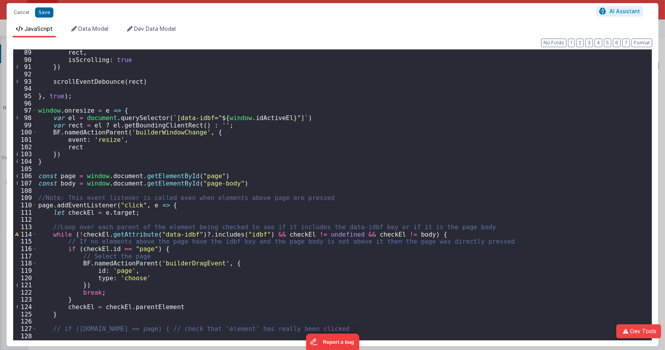
scroll to position [662, 0]
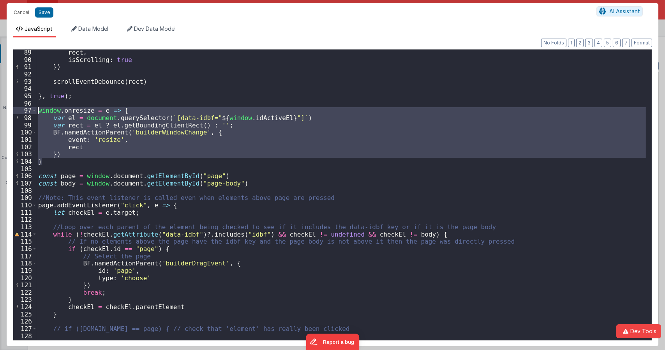
drag, startPoint x: 67, startPoint y: 162, endPoint x: 21, endPoint y: 108, distance: 70.5
click at [21, 108] on div "89 90 91 92 93 94 95 96 97 98 99 100 101 102 103 104 105 106 107 108 109 110 11…" at bounding box center [332, 194] width 639 height 291
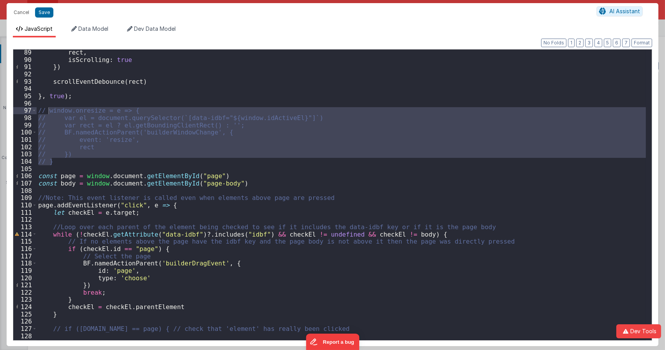
click at [84, 134] on div "rect , isScrolling : true }) scrollEventDebounce ( rect ) } , true ) ; // windo…" at bounding box center [341, 194] width 609 height 291
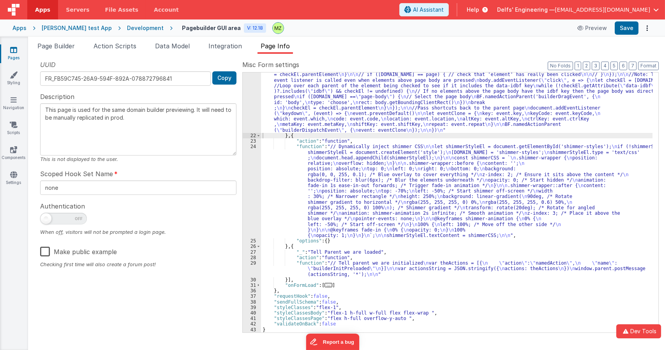
scroll to position [349, 0]
click at [317, 114] on div ""function" : "// Redundant as the init of the parent is also adding this functi…" at bounding box center [457, 138] width 392 height 520
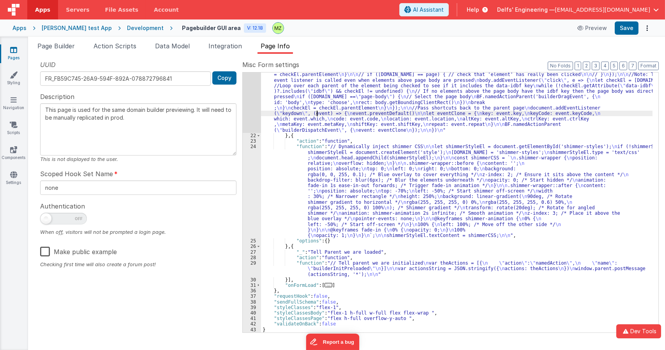
click at [258, 106] on div "21" at bounding box center [252, 5] width 18 height 255
click at [247, 104] on div "21" at bounding box center [252, 5] width 18 height 255
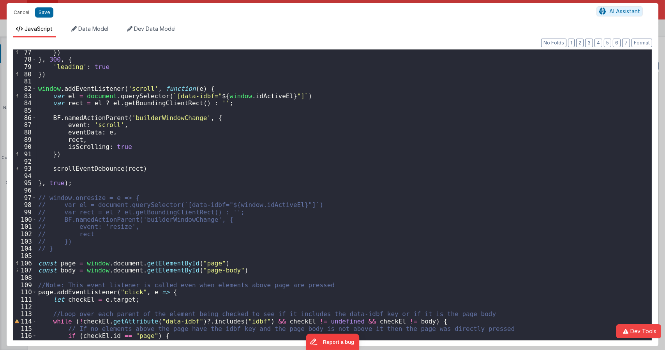
scroll to position [598, 0]
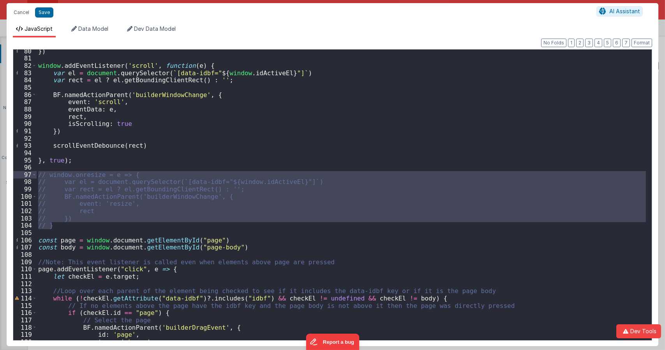
drag, startPoint x: 60, startPoint y: 225, endPoint x: 15, endPoint y: 173, distance: 69.4
click at [15, 173] on div "80 81 82 83 84 85 86 87 88 89 90 91 92 93 94 95 96 97 98 99 100 101 102 103 104…" at bounding box center [332, 194] width 639 height 291
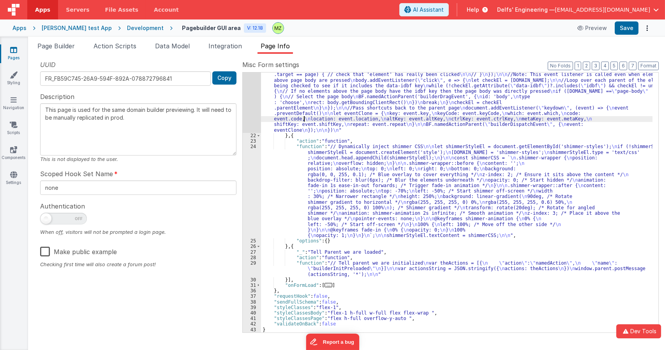
click at [304, 117] on div ""function" : "// Redundant as the init of the parent is also adding this functi…" at bounding box center [457, 138] width 392 height 520
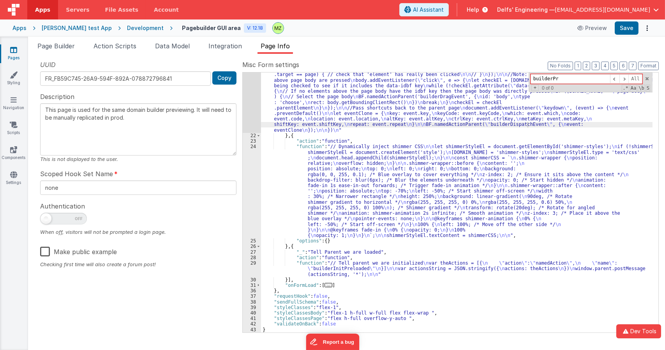
type input "builderPre"
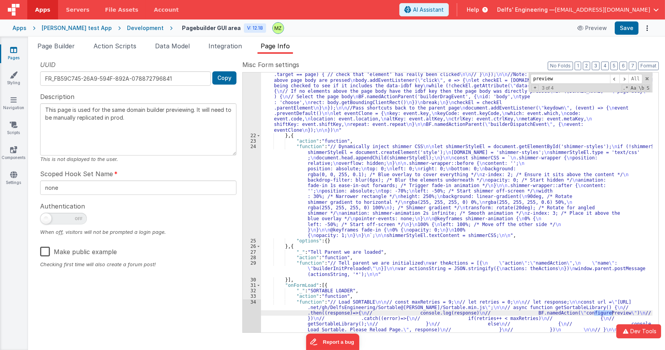
type input "preview"
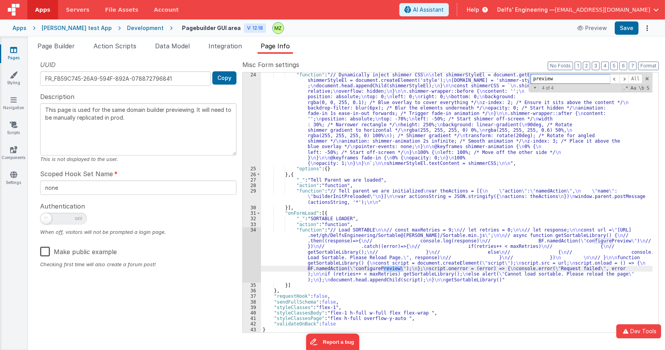
scroll to position [421, 0]
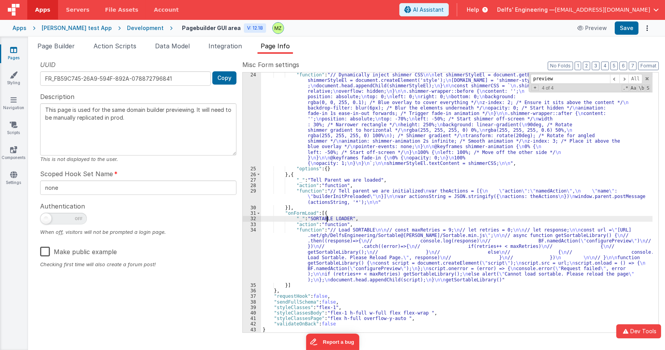
click at [328, 219] on div ""function" : "// Dynamically inject shimmer CSS \n\n let shimmerStyleEl = docum…" at bounding box center [457, 252] width 392 height 360
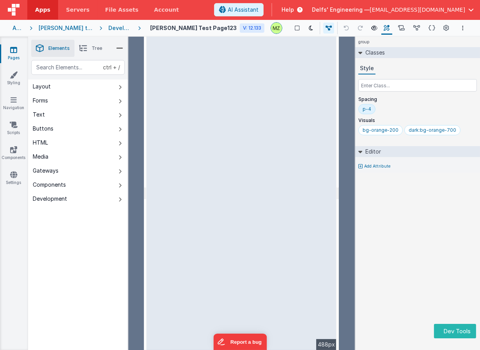
drag, startPoint x: 353, startPoint y: 160, endPoint x: 339, endPoint y: 160, distance: 14.4
click at [339, 160] on html "Dev Tools Apps Servers File Assets Account Some FUTURE Slot AI Assistant Help […" at bounding box center [240, 175] width 480 height 350
select select
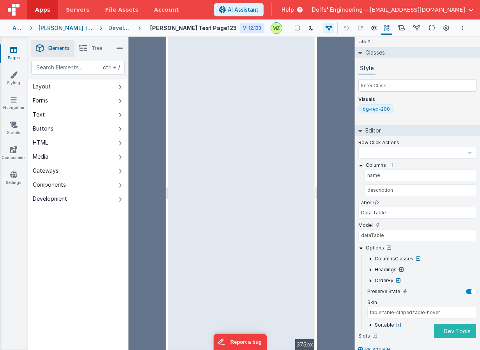
select select
drag, startPoint x: 337, startPoint y: 149, endPoint x: 317, endPoint y: 157, distance: 21.0
click at [317, 157] on html "Dev Tools Apps Servers File Assets Account Some FUTURE Slot AI Assistant Help […" at bounding box center [240, 175] width 480 height 350
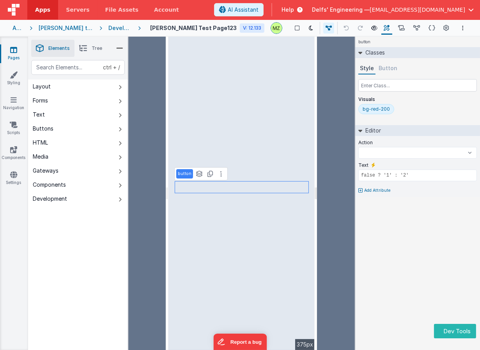
select select
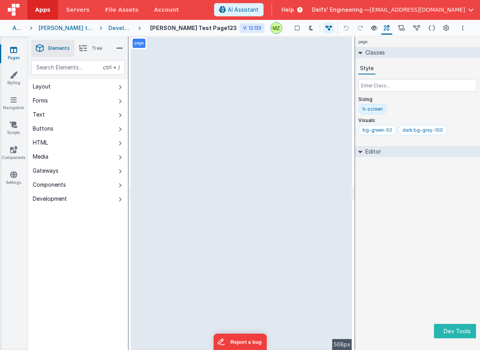
drag, startPoint x: 353, startPoint y: 143, endPoint x: 326, endPoint y: 147, distance: 27.6
click at [326, 147] on html "Dev Tools Apps Servers File Assets Account Some FUTURE Slot AI Assistant Help […" at bounding box center [240, 175] width 480 height 350
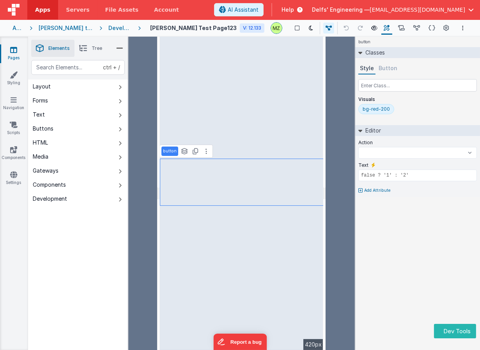
select select
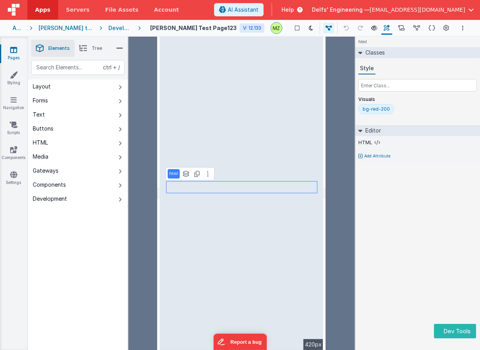
drag, startPoint x: 324, startPoint y: 129, endPoint x: 335, endPoint y: 127, distance: 11.1
click at [335, 127] on html "Dev Tools Apps Servers File Assets Account Some FUTURE Slot AI Assistant Help […" at bounding box center [240, 175] width 480 height 350
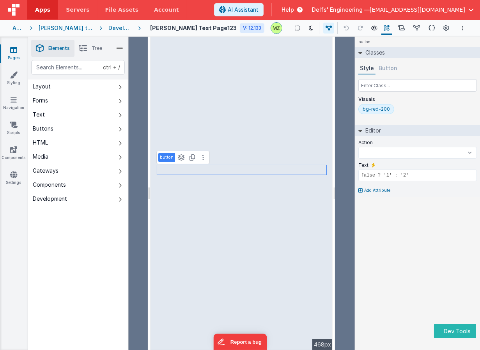
select select
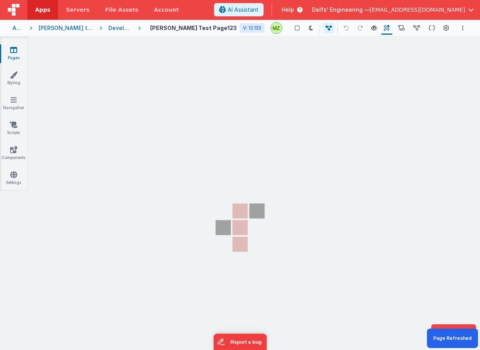
click at [298, 153] on section "Pages Styling Navigation Scripts Components Settings" at bounding box center [240, 201] width 480 height 329
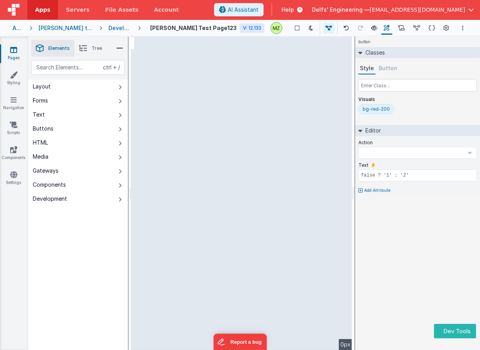
select select
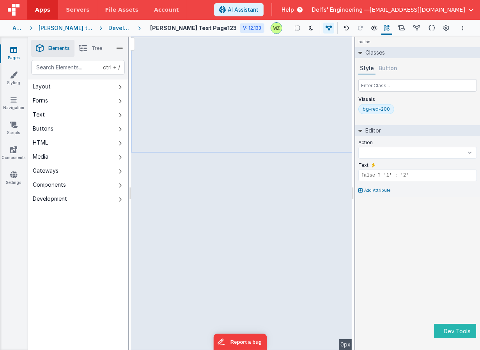
select select
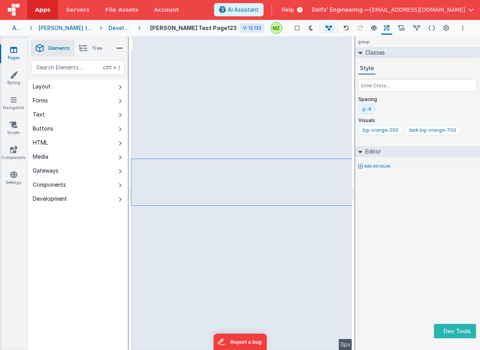
click at [407, 200] on div "group Classes Style Spacing p-4 Visuals bg-orange-200 dark:bg-orange-700 Editor…" at bounding box center [417, 193] width 125 height 313
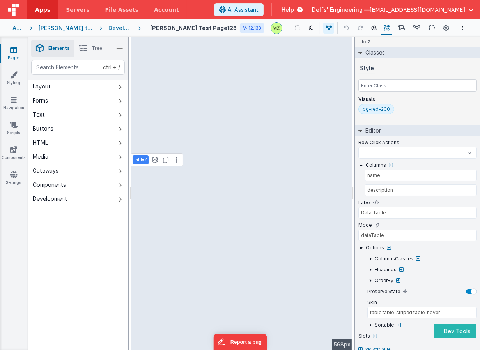
select select
type input "false ? '1' : '2'"
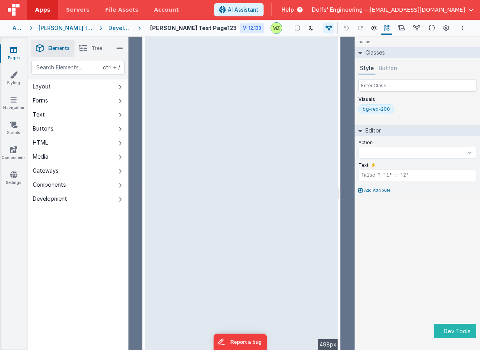
drag, startPoint x: 352, startPoint y: 161, endPoint x: 341, endPoint y: 158, distance: 11.5
click at [341, 158] on html "Dev Tools Apps Servers File Assets Account Some FUTURE Slot AI Assistant Help […" at bounding box center [240, 175] width 480 height 350
select select
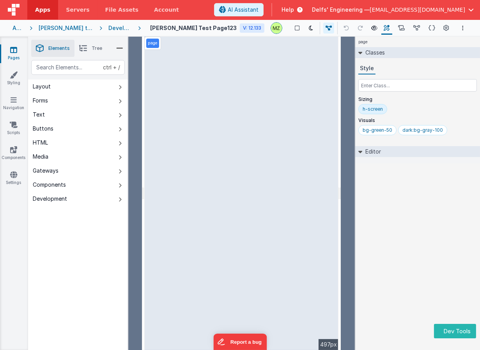
click at [315, 171] on div "page --> 497px" at bounding box center [242, 193] width 194 height 313
click at [316, 184] on div "page --> 497px" at bounding box center [242, 193] width 194 height 313
drag, startPoint x: 339, startPoint y: 140, endPoint x: 361, endPoint y: 137, distance: 22.4
click at [361, 137] on html "Dev Tools Apps Servers File Assets Account Some FUTURE Slot AI Assistant Help […" at bounding box center [240, 175] width 480 height 350
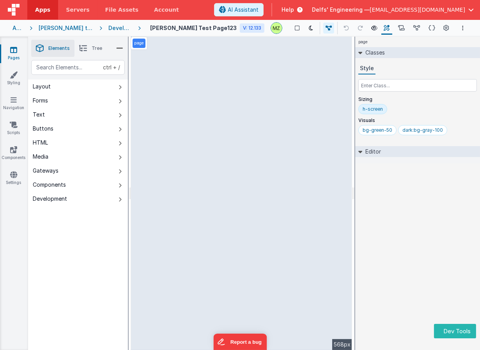
click at [302, 168] on div "page --> 568px" at bounding box center [241, 193] width 221 height 313
click at [299, 157] on div "page --> 568px" at bounding box center [241, 193] width 221 height 313
click at [300, 165] on div "page --> 568px" at bounding box center [241, 193] width 221 height 313
click at [300, 161] on div "page --> 568px" at bounding box center [241, 193] width 221 height 313
drag, startPoint x: 353, startPoint y: 182, endPoint x: 328, endPoint y: 182, distance: 25.3
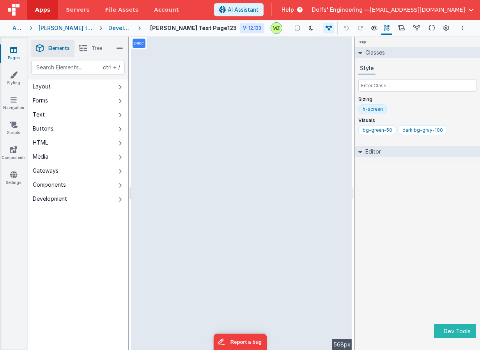
click at [328, 182] on html "Dev Tools Apps Servers File Assets Account Some FUTURE Slot AI Assistant Help […" at bounding box center [240, 175] width 480 height 350
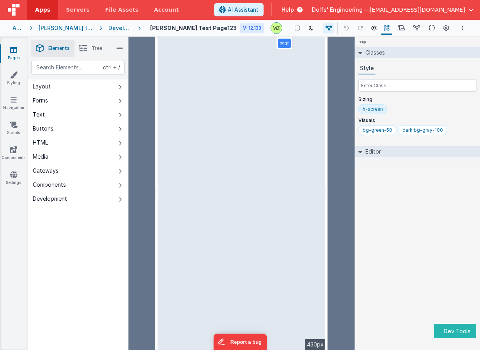
click at [254, 166] on div "page --> 430px" at bounding box center [242, 193] width 168 height 313
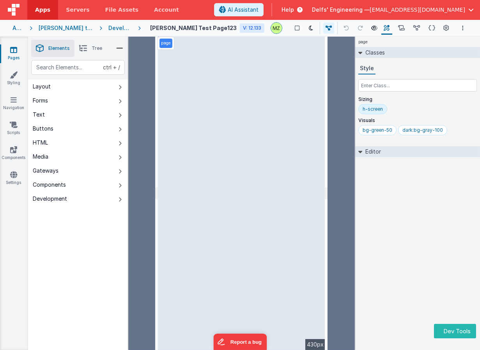
click at [254, 166] on div "page --> 430px" at bounding box center [242, 193] width 168 height 313
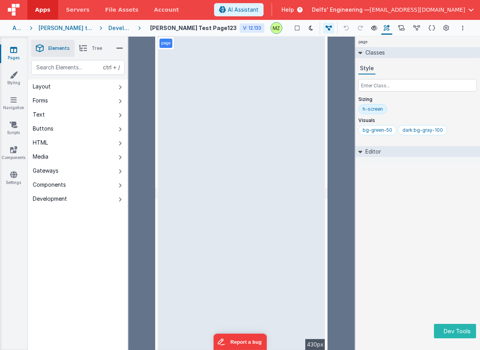
click at [86, 46] on icon at bounding box center [83, 48] width 8 height 11
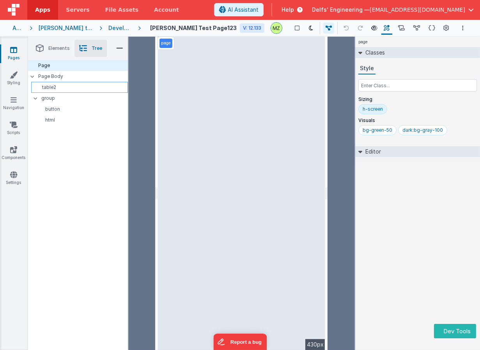
click at [78, 89] on p "table2" at bounding box center [80, 87] width 93 height 6
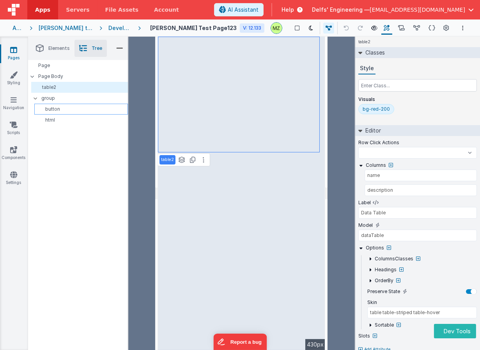
click at [62, 106] on p "button" at bounding box center [82, 109] width 90 height 6
select select
type input "false ? '1' : '2'"
select select
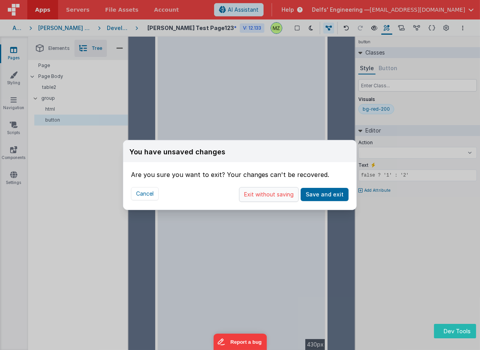
select select
click at [292, 197] on button "Exit without saving" at bounding box center [269, 194] width 60 height 15
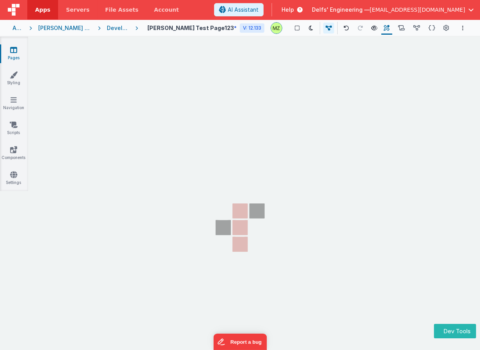
click at [340, 222] on section "Pages Styling Navigation Scripts Components Settings" at bounding box center [240, 201] width 480 height 329
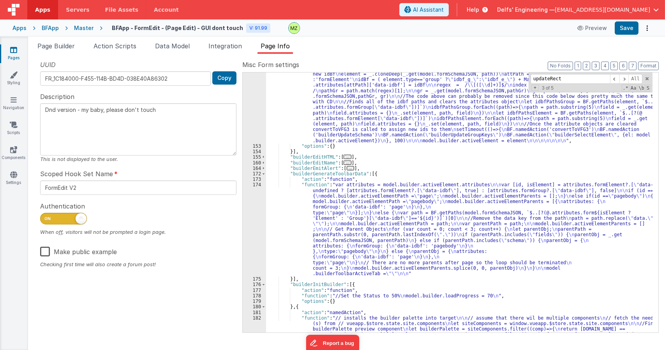
scroll to position [688, 0]
drag, startPoint x: 573, startPoint y: 75, endPoint x: 500, endPoint y: 81, distance: 73.1
click at [500, 81] on div ""function" : "// Duplicate the selected active el in place \n let path, element…" at bounding box center [459, 202] width 387 height 260
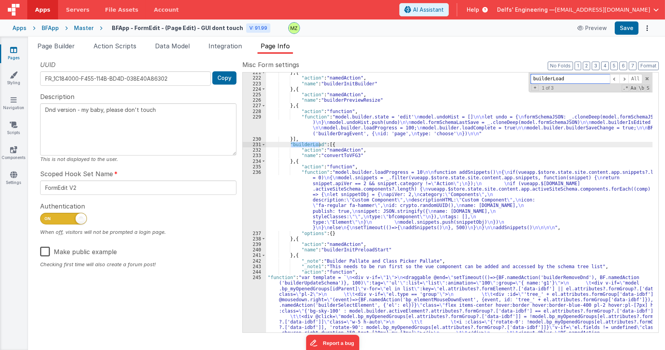
scroll to position [1194, 0]
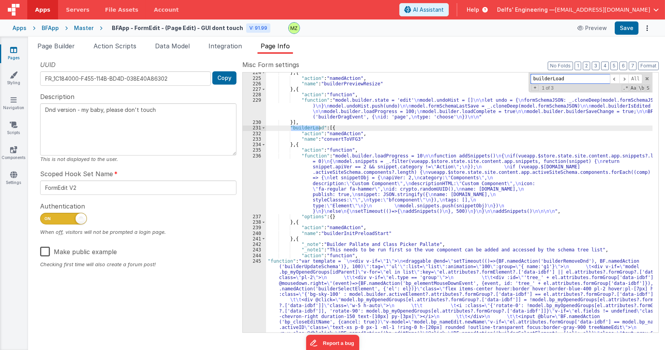
type input "builderLoad"
click at [358, 152] on div "} , { "action" : "namedAction" , "name" : "builderPreviewResize" } , { "action"…" at bounding box center [459, 294] width 387 height 448
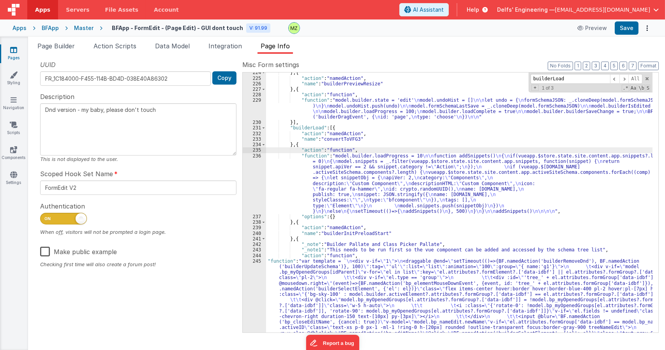
click at [253, 161] on div "236" at bounding box center [254, 183] width 23 height 61
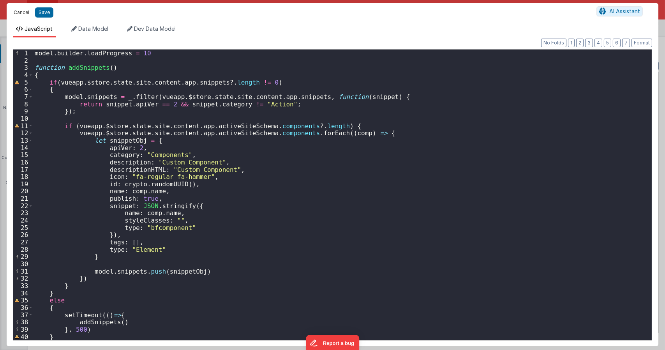
click at [26, 14] on button "Cancel" at bounding box center [21, 12] width 23 height 11
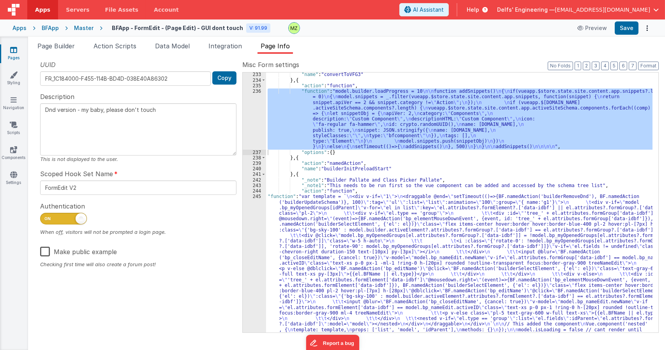
scroll to position [1259, 0]
click at [326, 227] on div ""name" : "convertToVFG3" } , { "action" : "function" , "function" : "model.buil…" at bounding box center [459, 295] width 387 height 448
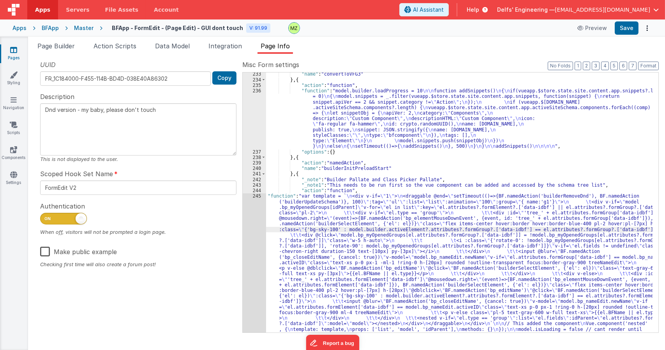
click at [256, 198] on div "245" at bounding box center [254, 284] width 23 height 183
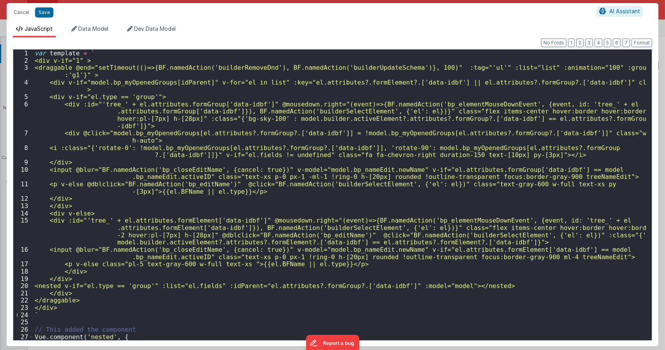
scroll to position [0, 0]
click at [411, 67] on div "var template = ` <div v-if="1" > <draggable @end="setTimeout(()=>{BF.namedActio…" at bounding box center [339, 201] width 613 height 305
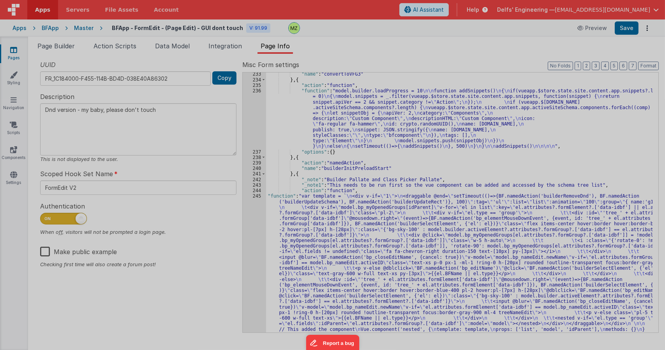
type textarea "Dnd version - my baby, please don't touch"
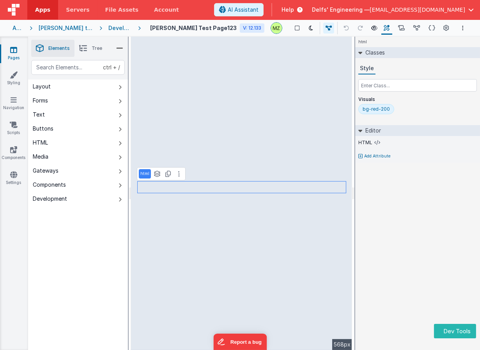
click at [89, 50] on li "Tree" at bounding box center [90, 48] width 32 height 17
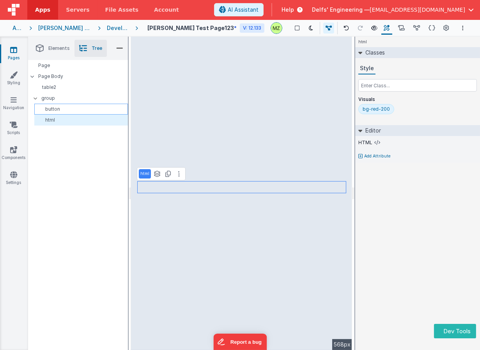
click at [48, 112] on p "button" at bounding box center [82, 109] width 90 height 6
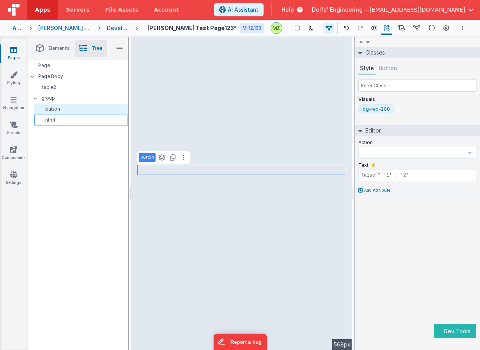
drag, startPoint x: 48, startPoint y: 112, endPoint x: 48, endPoint y: 120, distance: 8.6
click at [48, 120] on ul "button html" at bounding box center [79, 115] width 97 height 22
select select
